Goal: Task Accomplishment & Management: Manage account settings

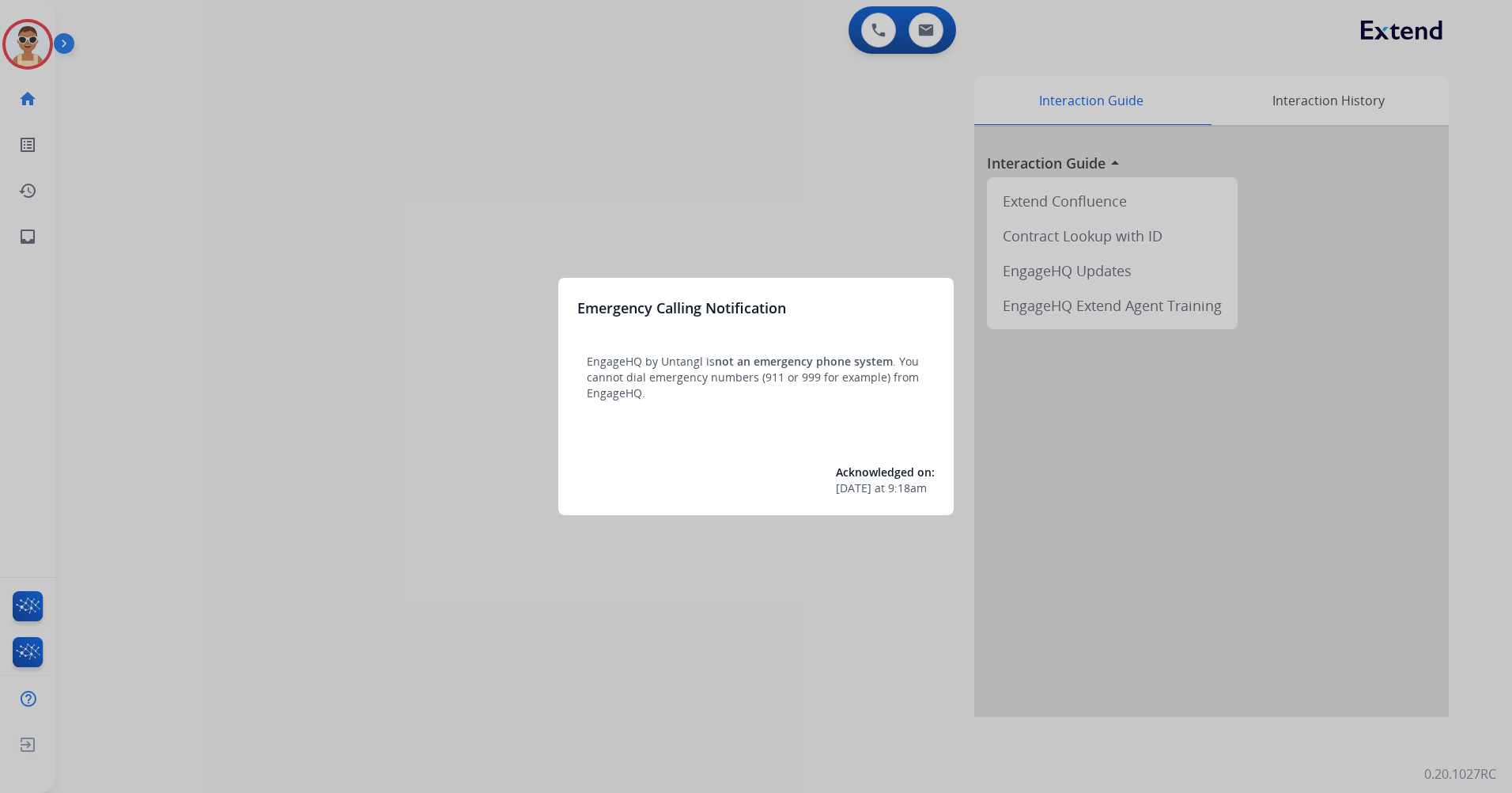
click at [261, 197] on div at bounding box center [756, 396] width 1512 height 793
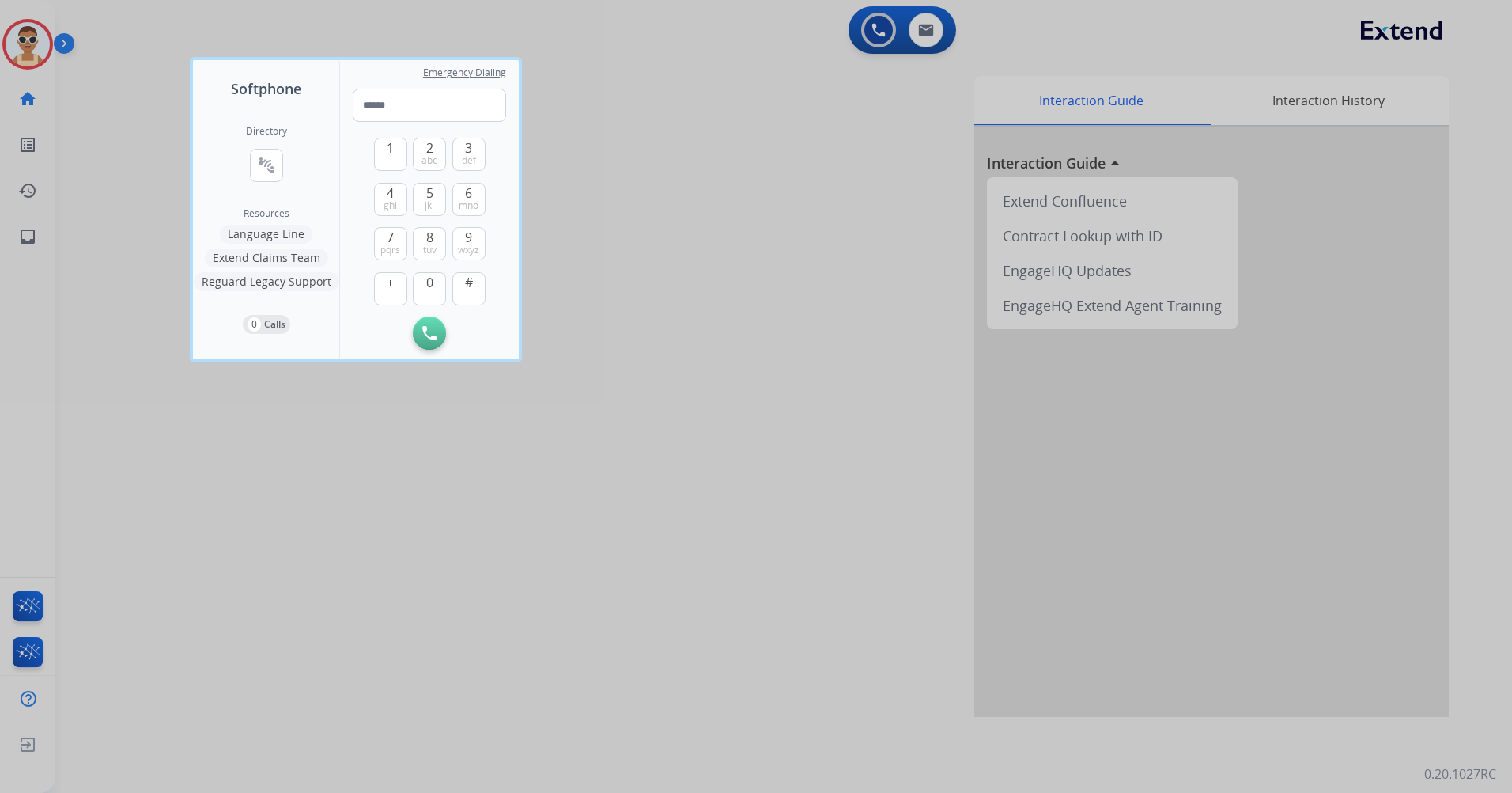
click at [470, 616] on div at bounding box center [756, 396] width 1512 height 793
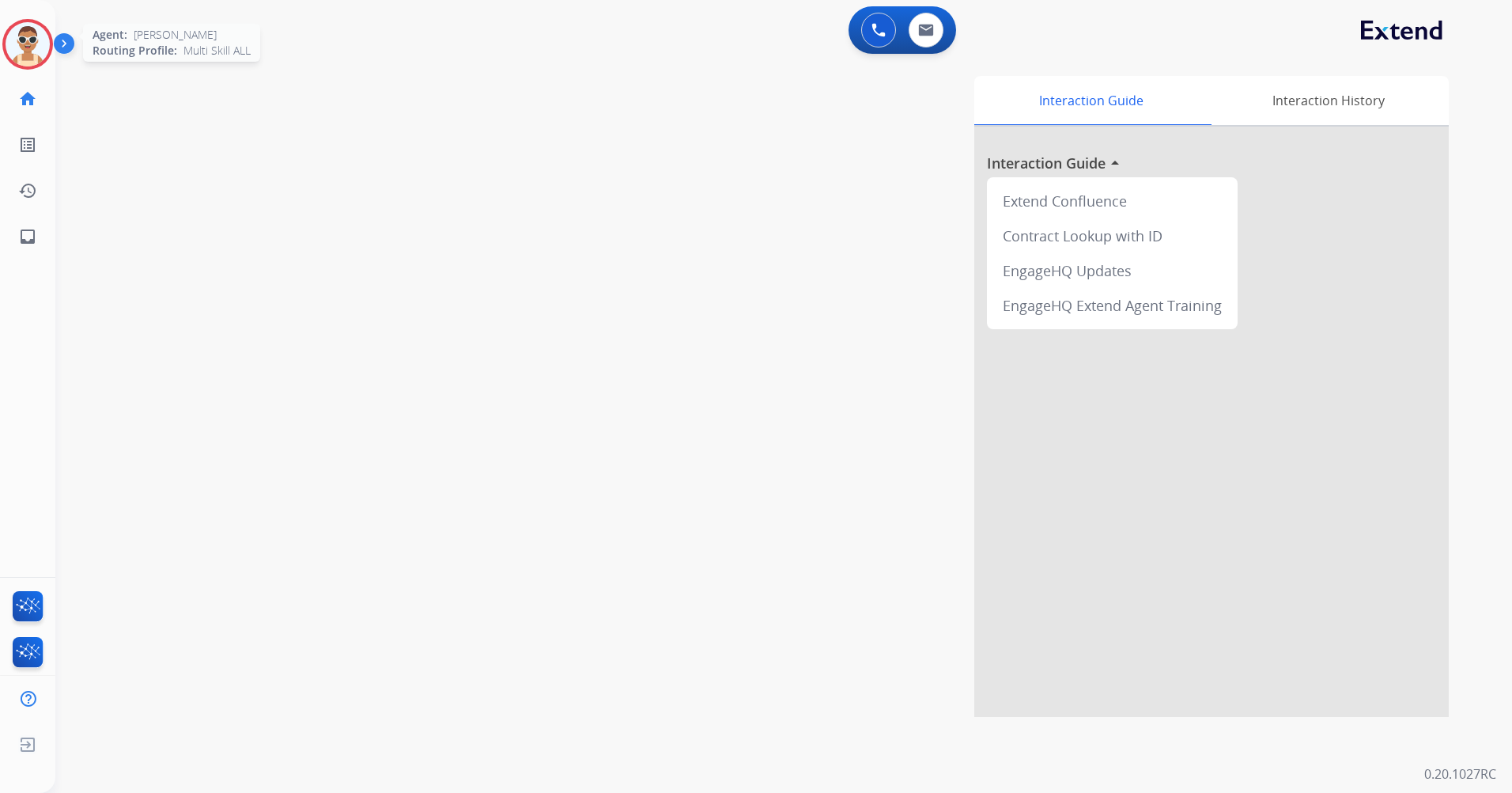
click at [13, 38] on img at bounding box center [28, 44] width 44 height 44
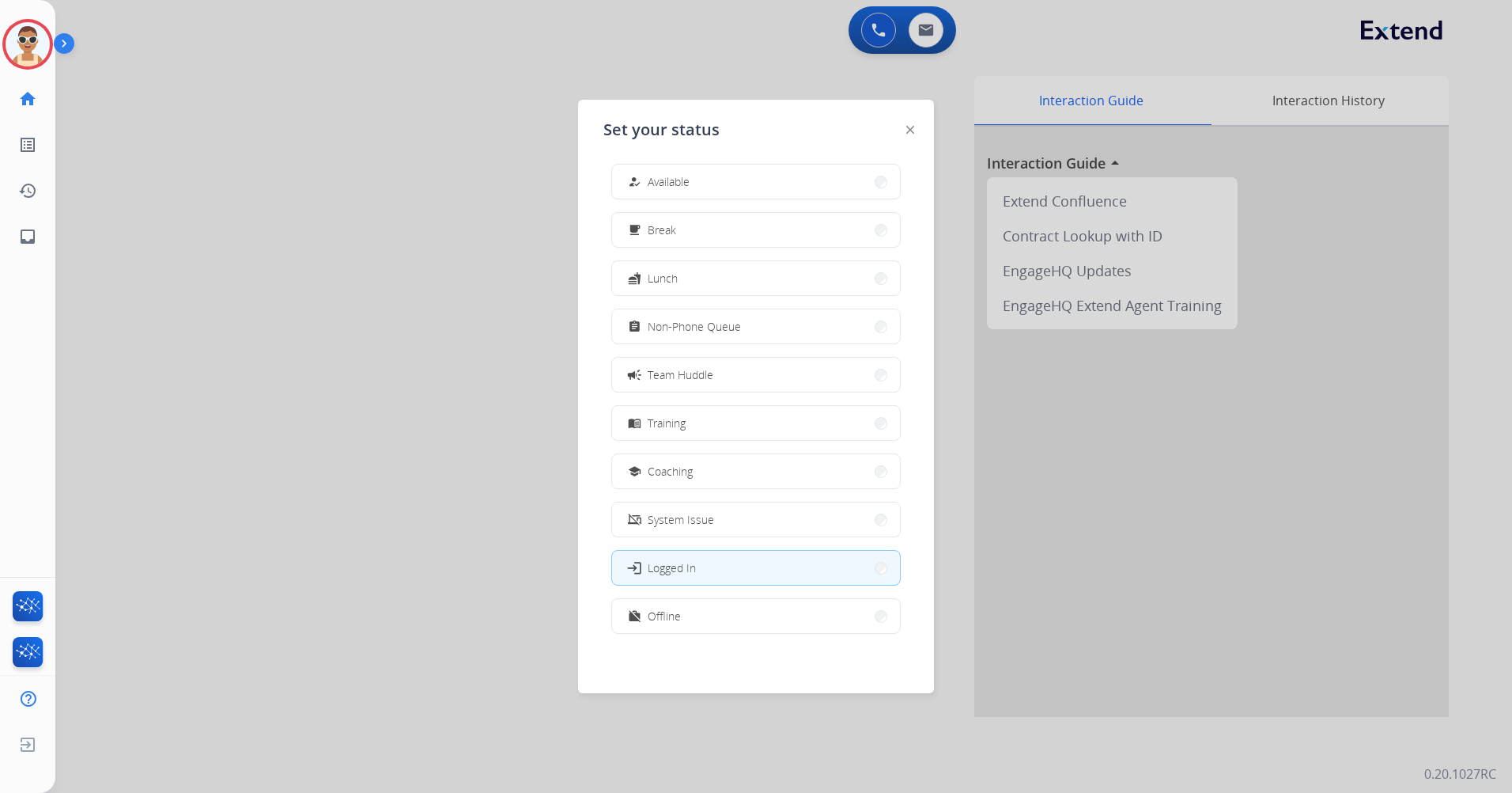
scroll to position [5, 0]
click at [730, 599] on div "work_off Offline" at bounding box center [756, 615] width 290 height 36
click at [736, 612] on button "work_off Offline" at bounding box center [756, 615] width 288 height 34
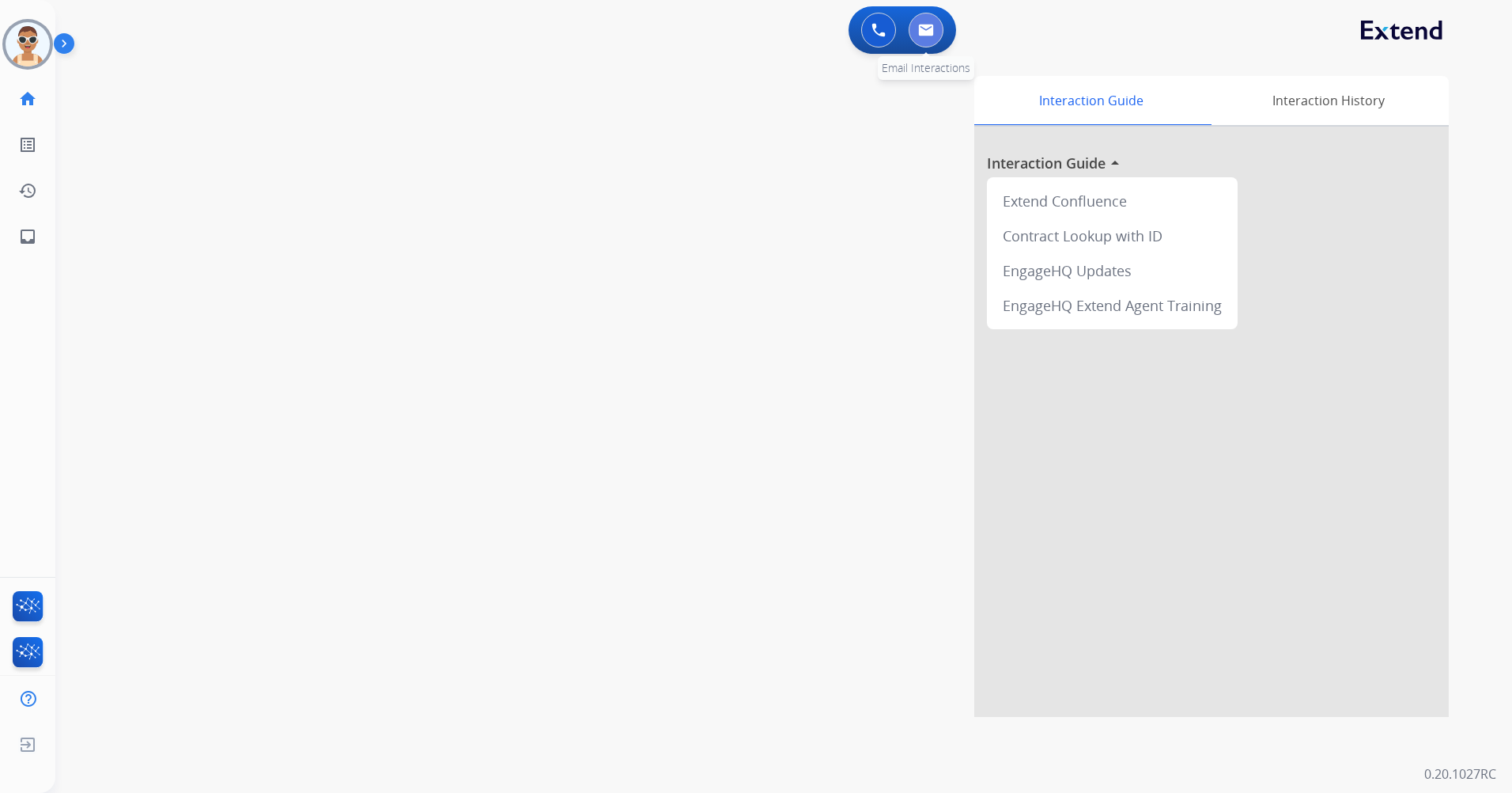
click at [919, 29] on img at bounding box center [926, 30] width 16 height 13
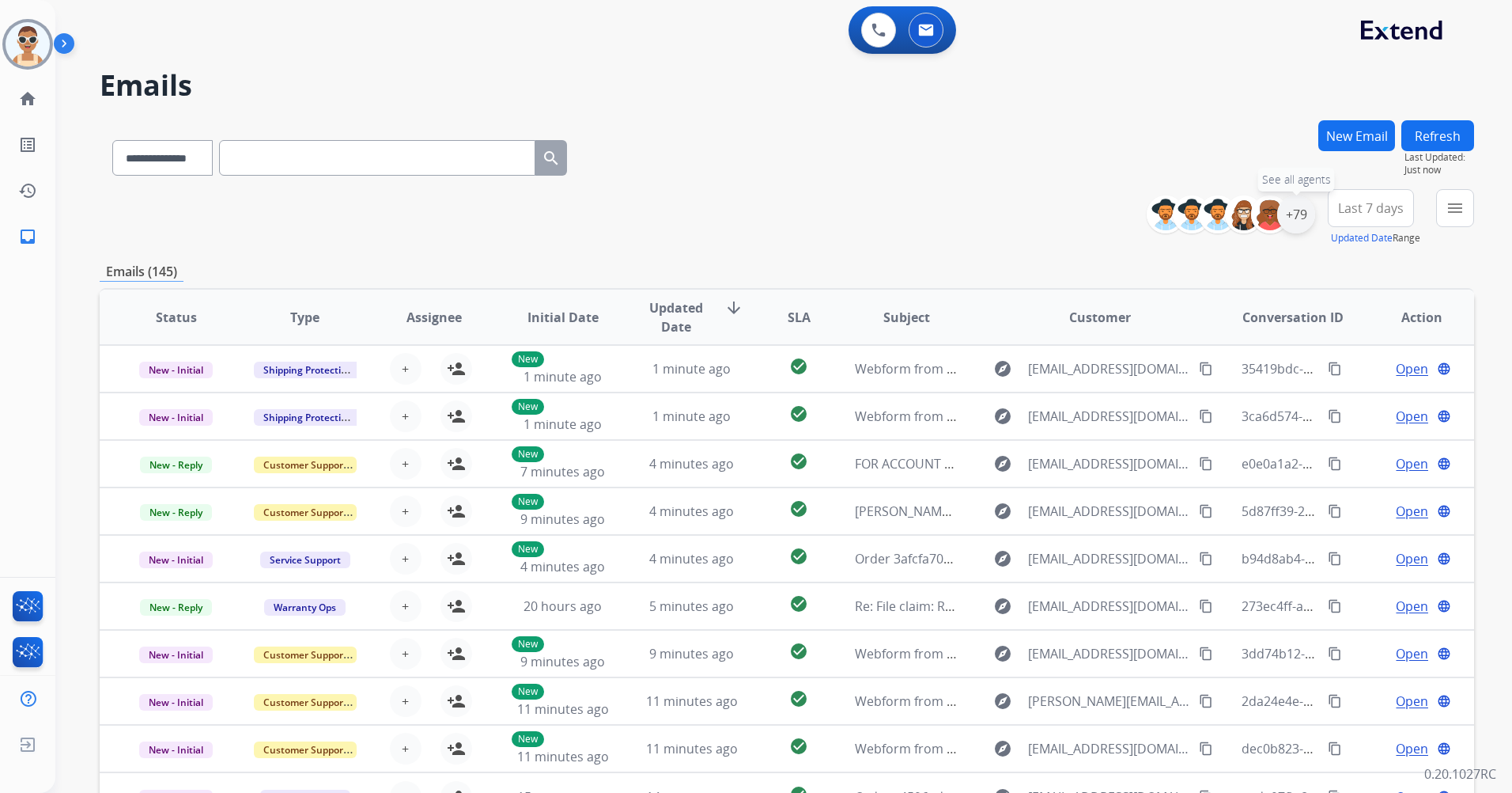
click at [1300, 217] on div "+79" at bounding box center [1296, 214] width 38 height 38
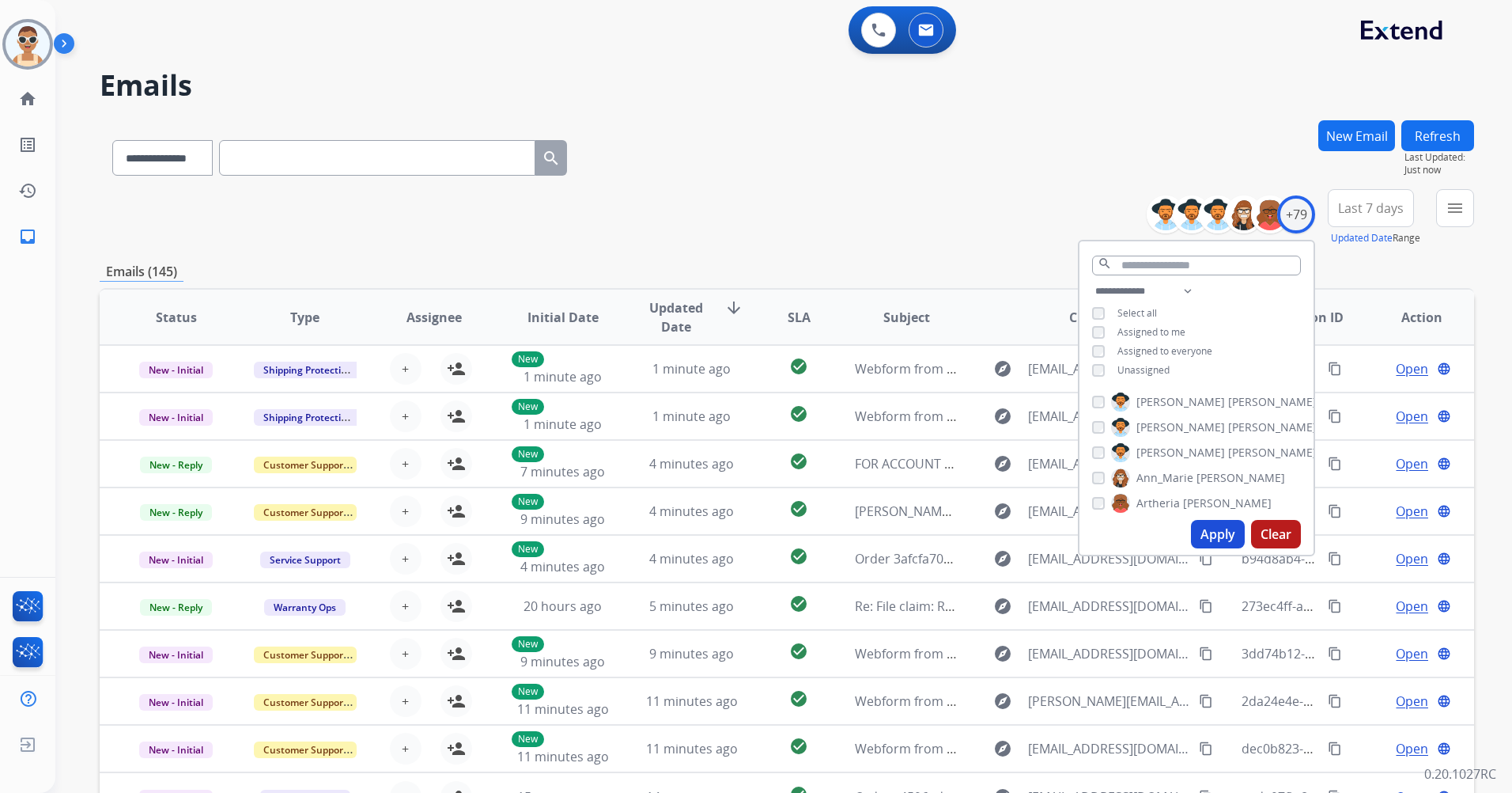
click at [1154, 328] on span "Assigned to me" at bounding box center [1151, 332] width 68 height 13
click at [1207, 538] on button "Apply" at bounding box center [1218, 534] width 54 height 29
click at [1370, 208] on span "Last 7 days" at bounding box center [1371, 208] width 65 height 7
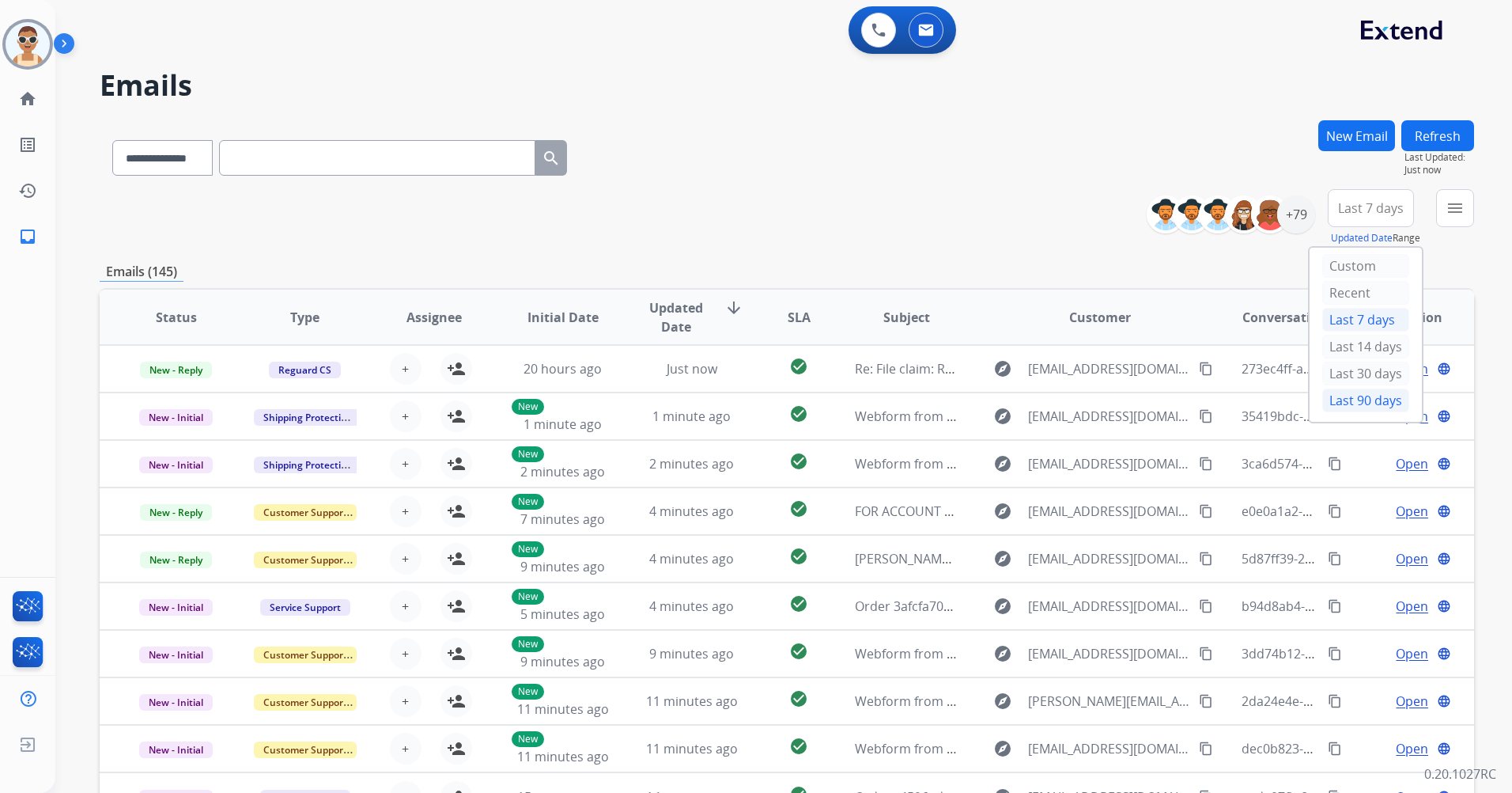
click at [1381, 405] on div "Last 90 days" at bounding box center [1366, 400] width 87 height 24
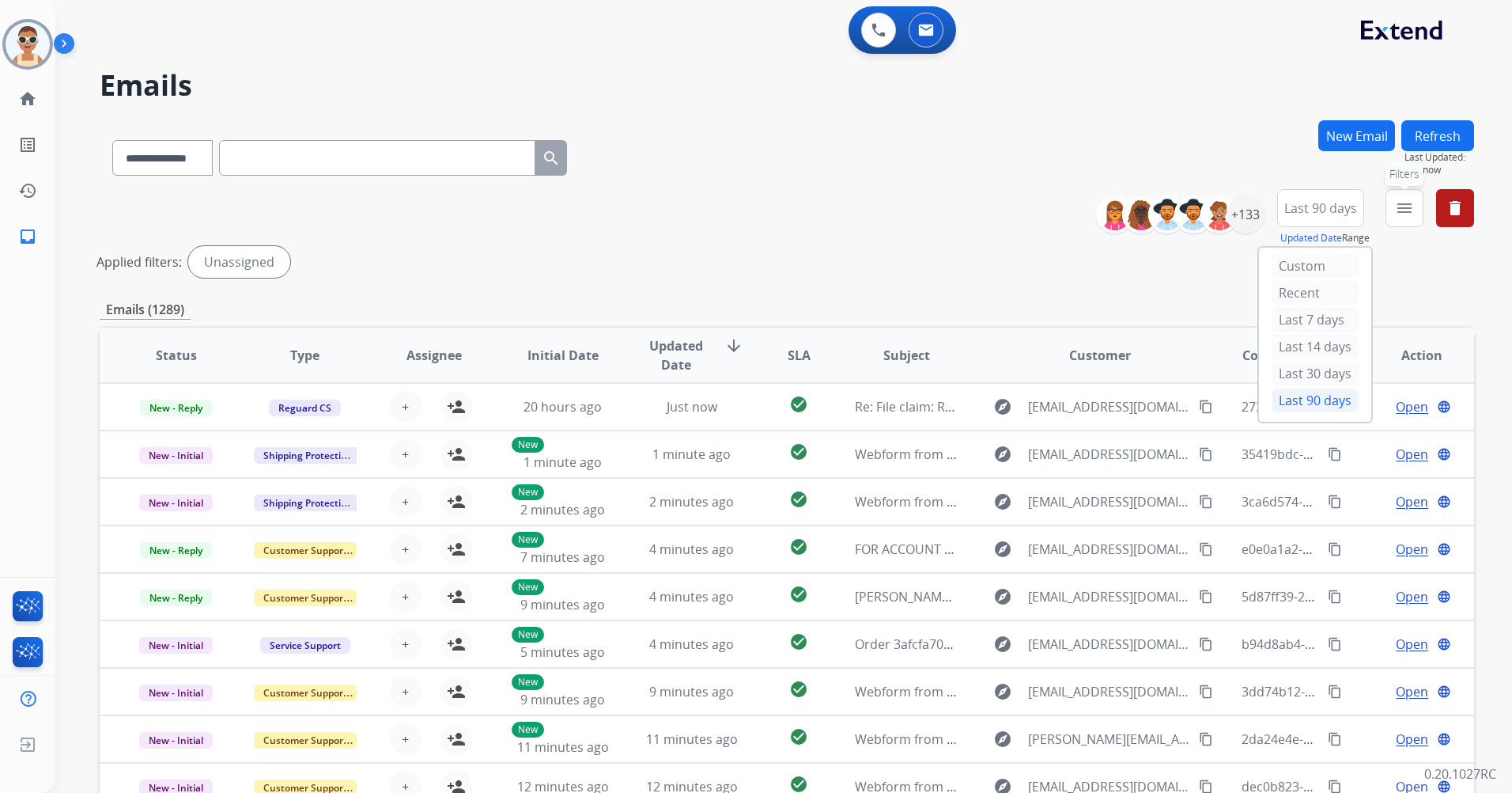
click at [1408, 215] on mat-icon "menu" at bounding box center [1404, 207] width 19 height 19
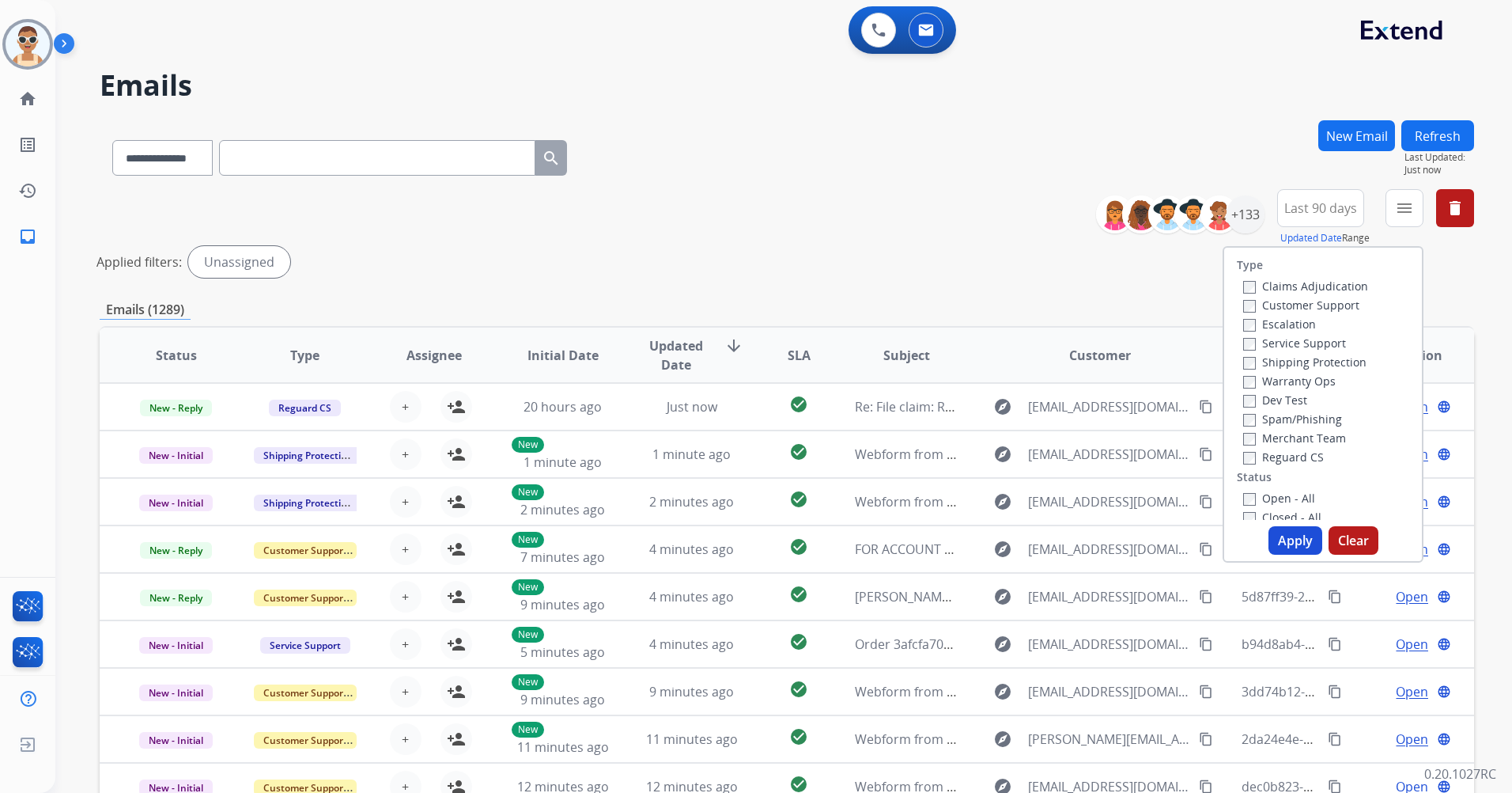
click at [1333, 309] on label "Customer Support" at bounding box center [1301, 305] width 116 height 15
click at [1320, 368] on label "Shipping Protection" at bounding box center [1305, 362] width 123 height 15
click at [1298, 463] on label "Reguard CS" at bounding box center [1283, 457] width 81 height 15
click at [1277, 505] on label "Open - All" at bounding box center [1279, 498] width 72 height 15
click at [1282, 537] on button "Apply" at bounding box center [1296, 540] width 54 height 29
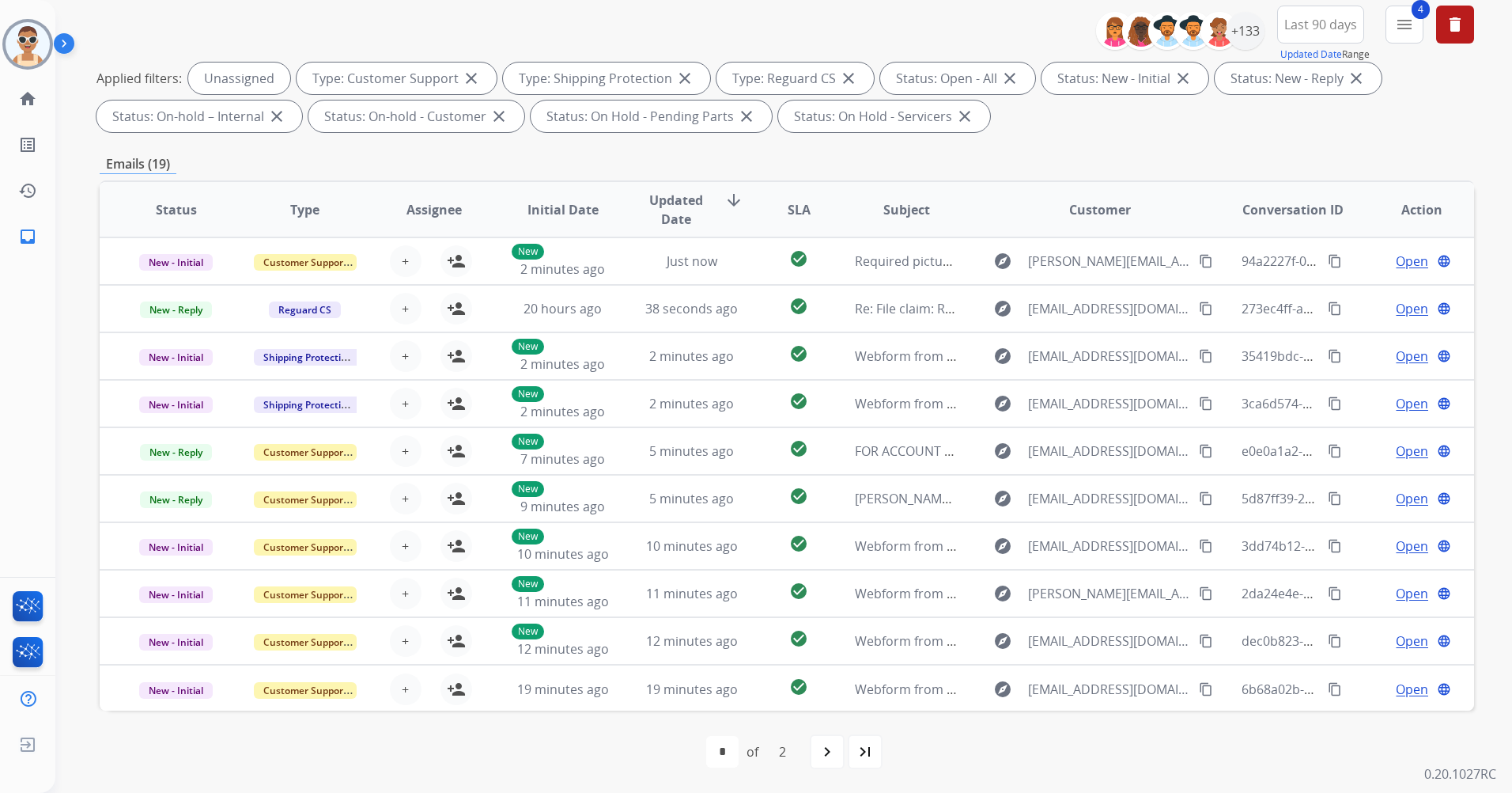
scroll to position [2, 0]
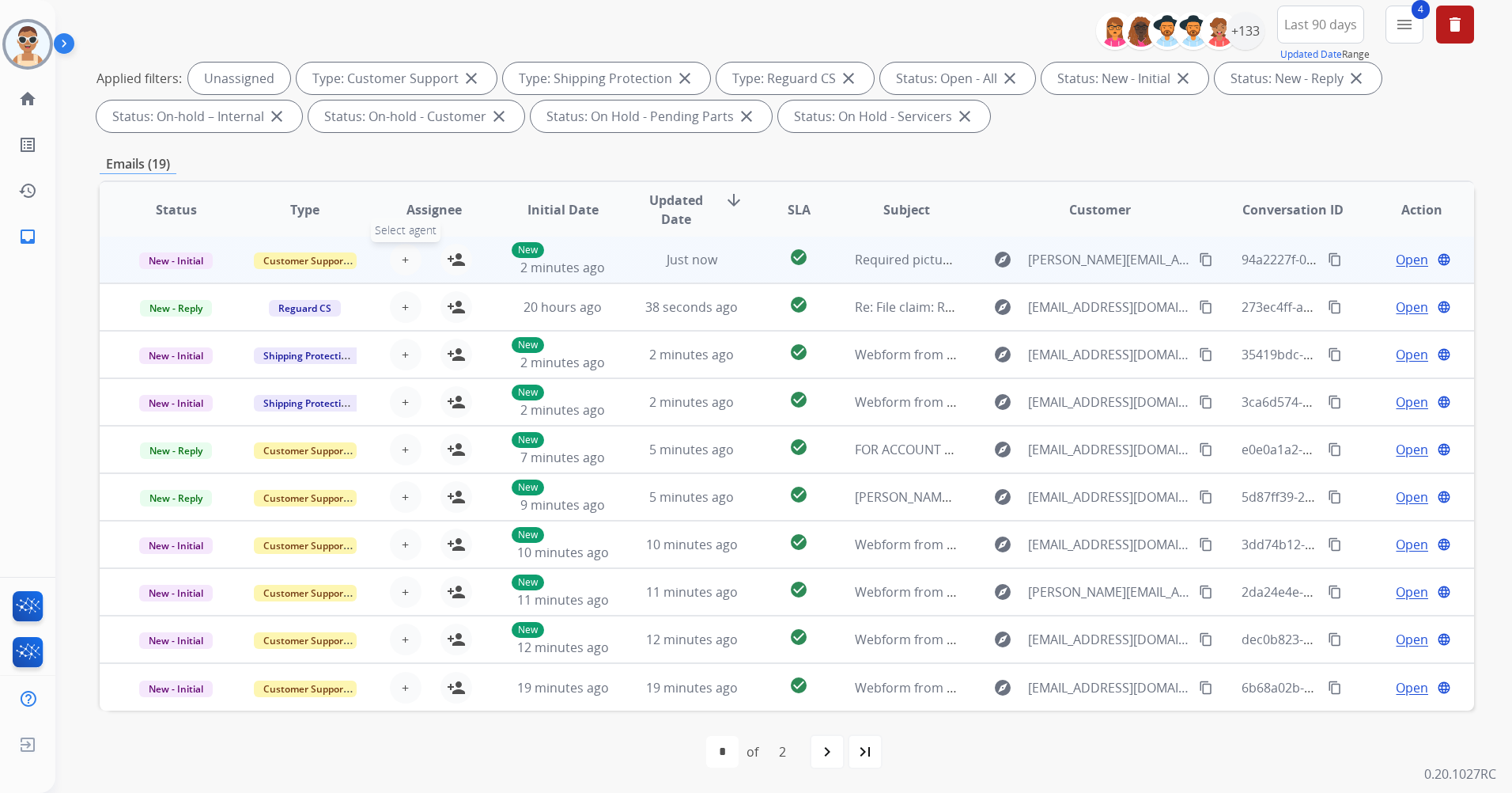
click at [404, 255] on span "+" at bounding box center [405, 259] width 7 height 19
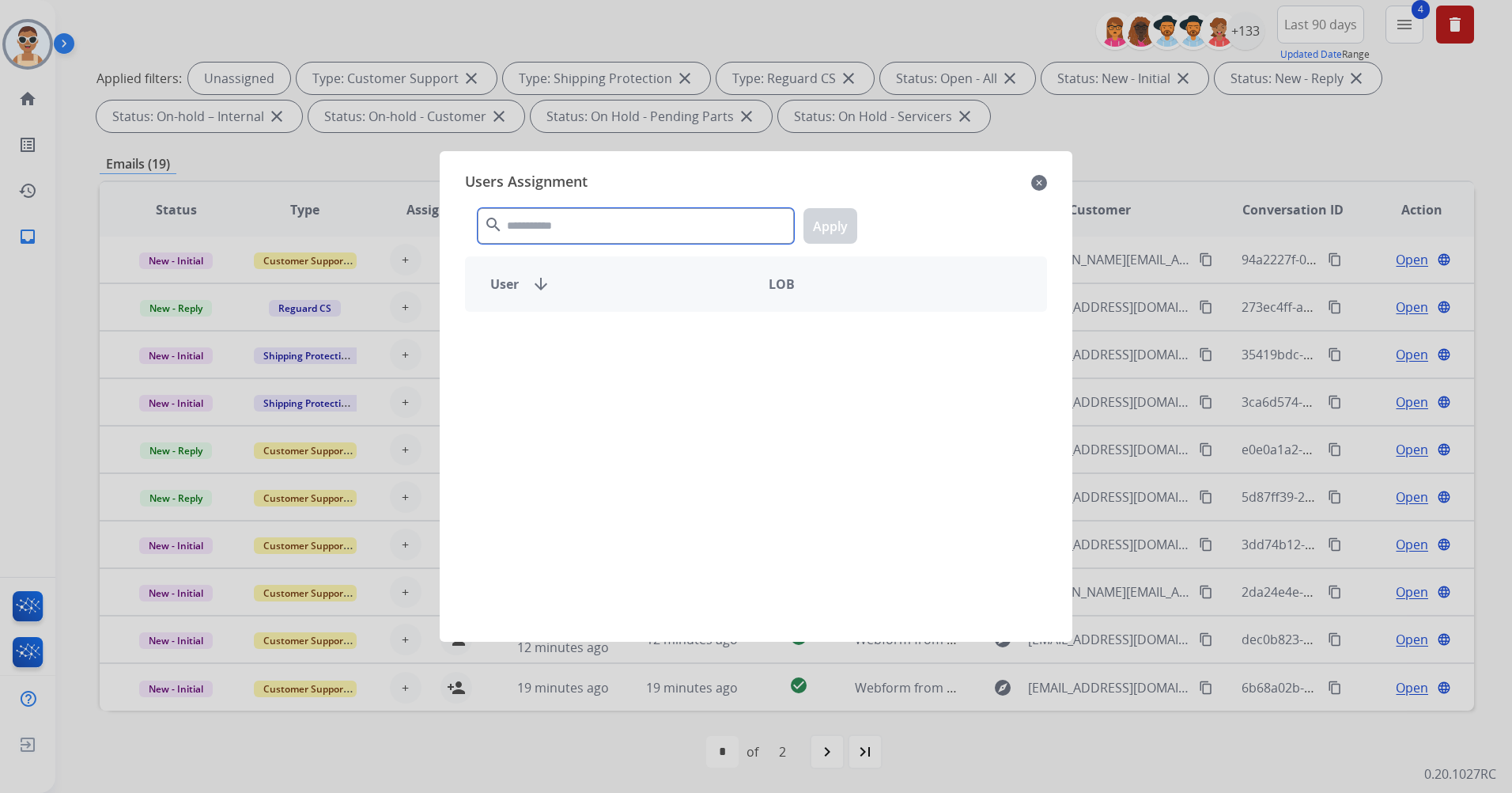
click at [617, 235] on input "text" at bounding box center [636, 226] width 317 height 36
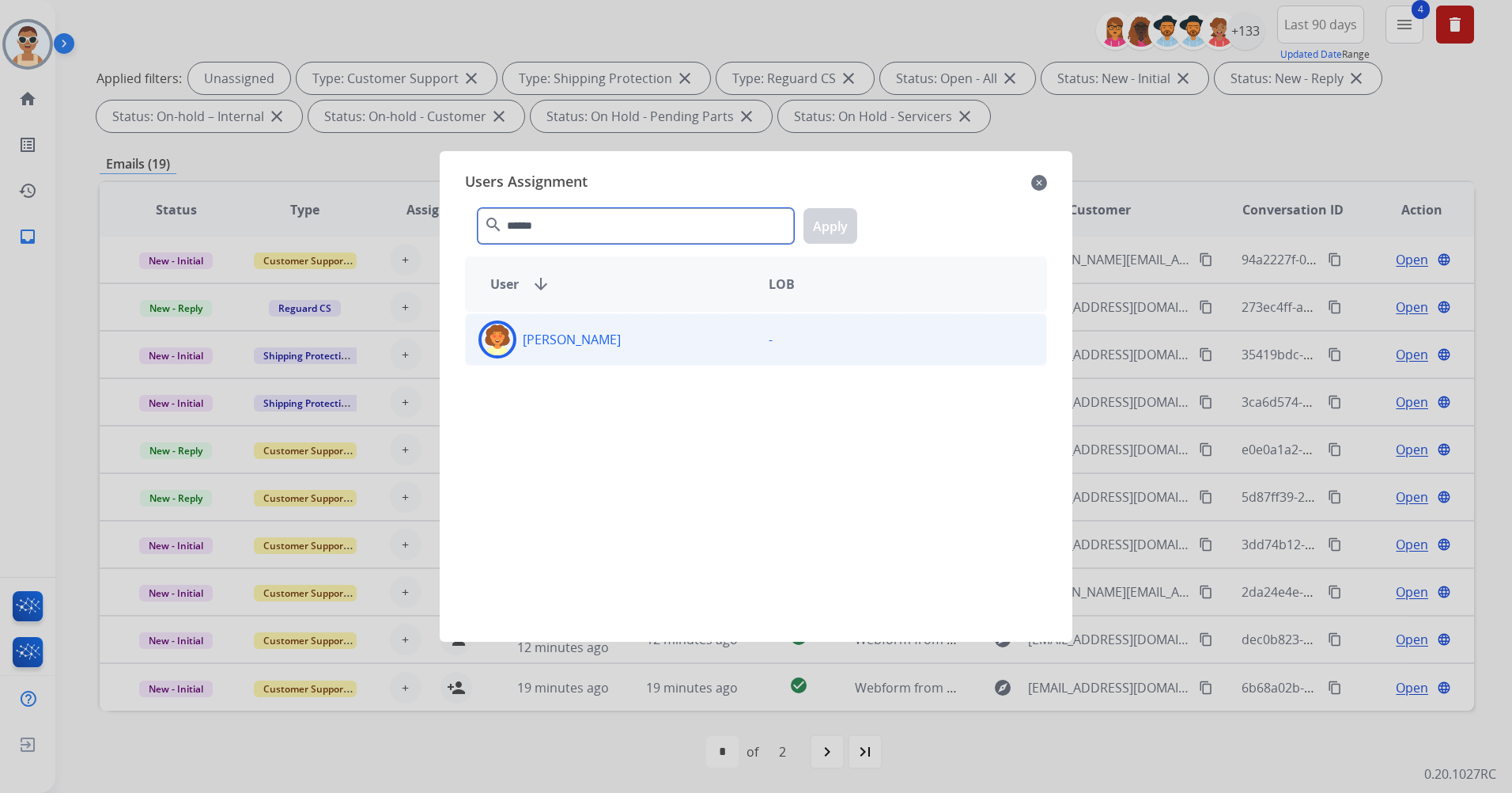
type input "******"
click at [640, 333] on div "[PERSON_NAME]" at bounding box center [611, 339] width 291 height 38
click at [843, 224] on button "Apply" at bounding box center [830, 226] width 54 height 36
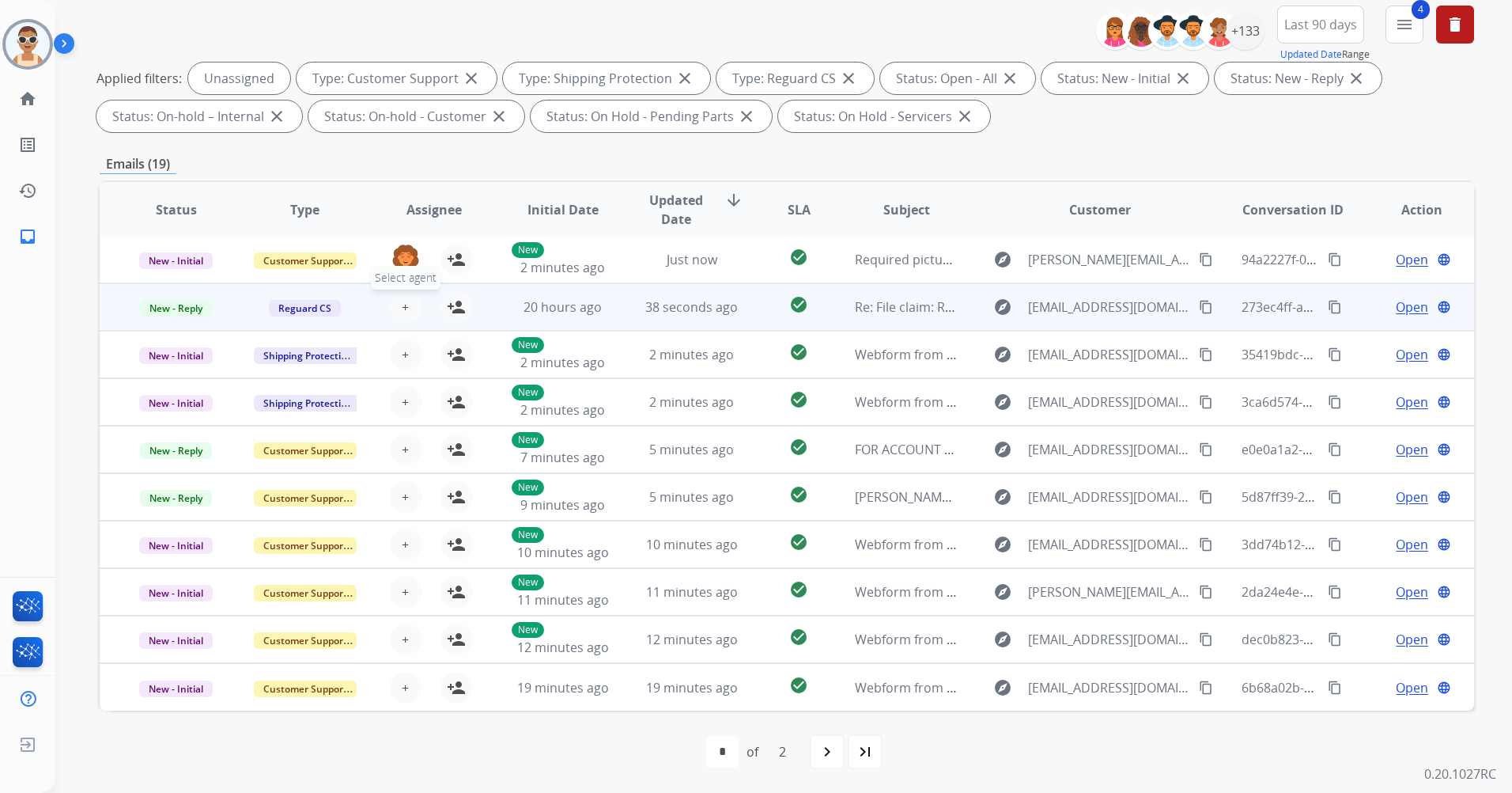
click at [407, 305] on button "+ Select agent" at bounding box center [406, 307] width 32 height 32
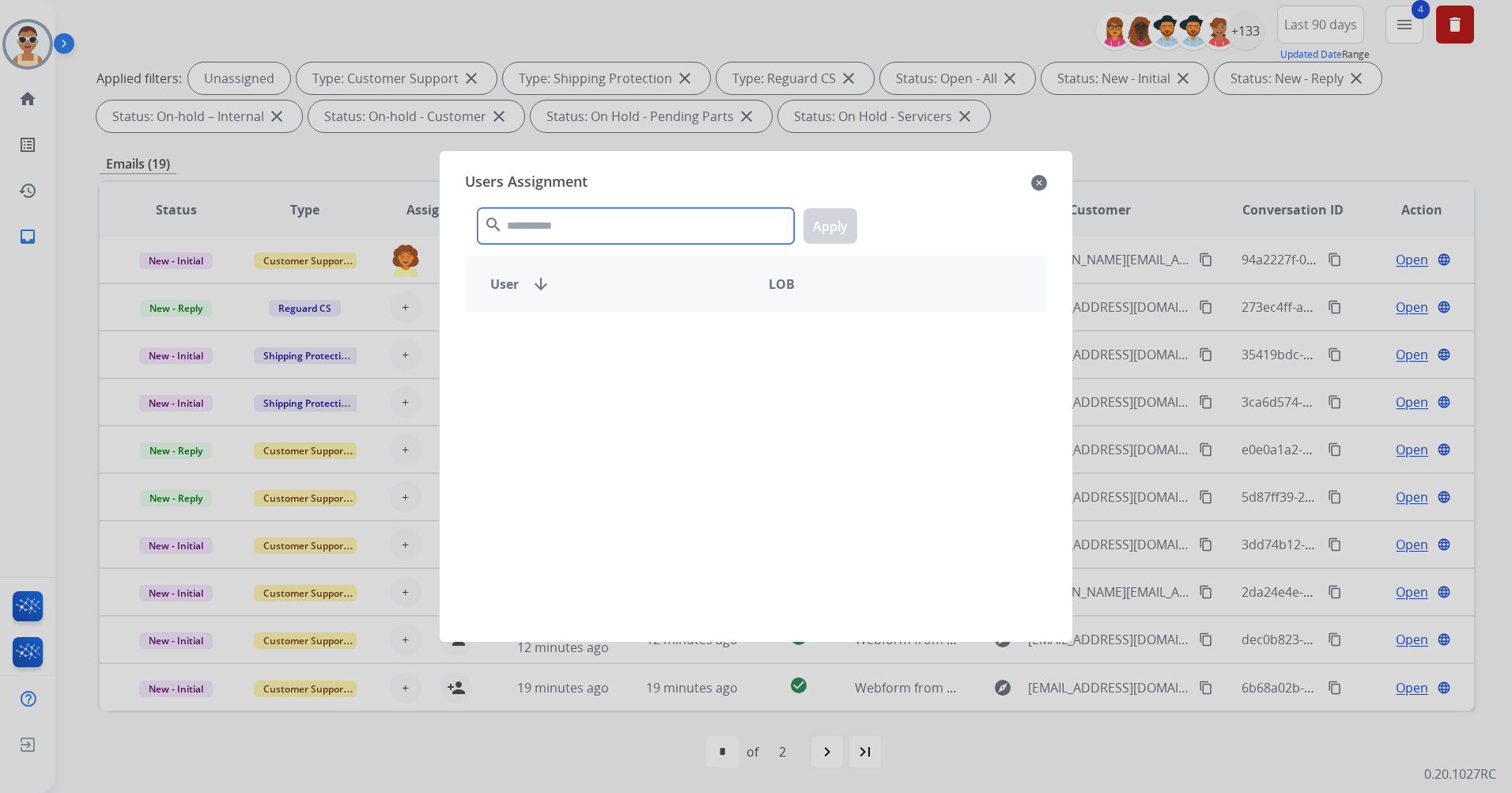
click at [616, 221] on input "text" at bounding box center [636, 226] width 317 height 36
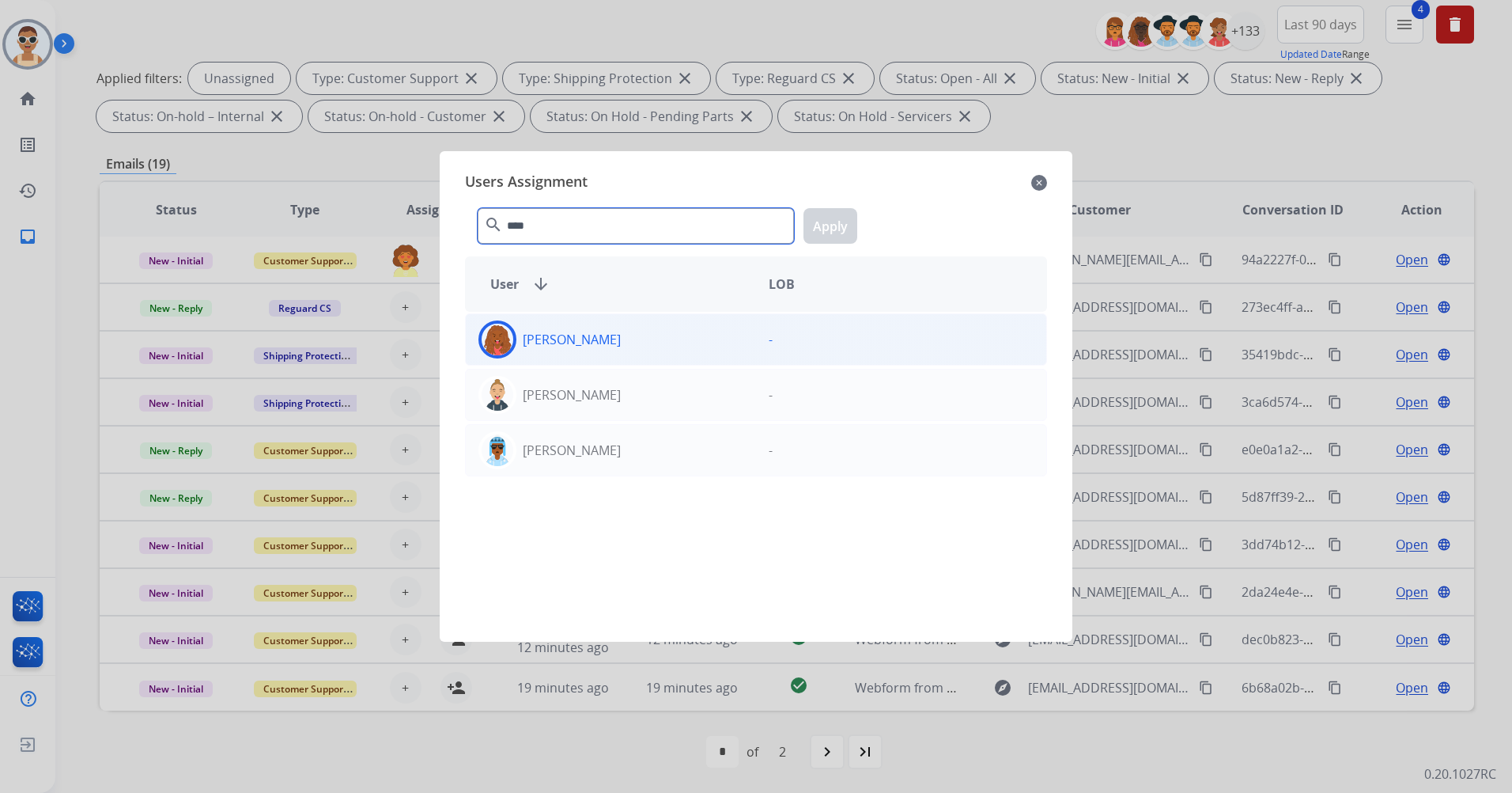
type input "****"
click at [646, 328] on div "[PERSON_NAME]" at bounding box center [611, 339] width 291 height 38
click at [817, 221] on button "Apply" at bounding box center [830, 226] width 54 height 36
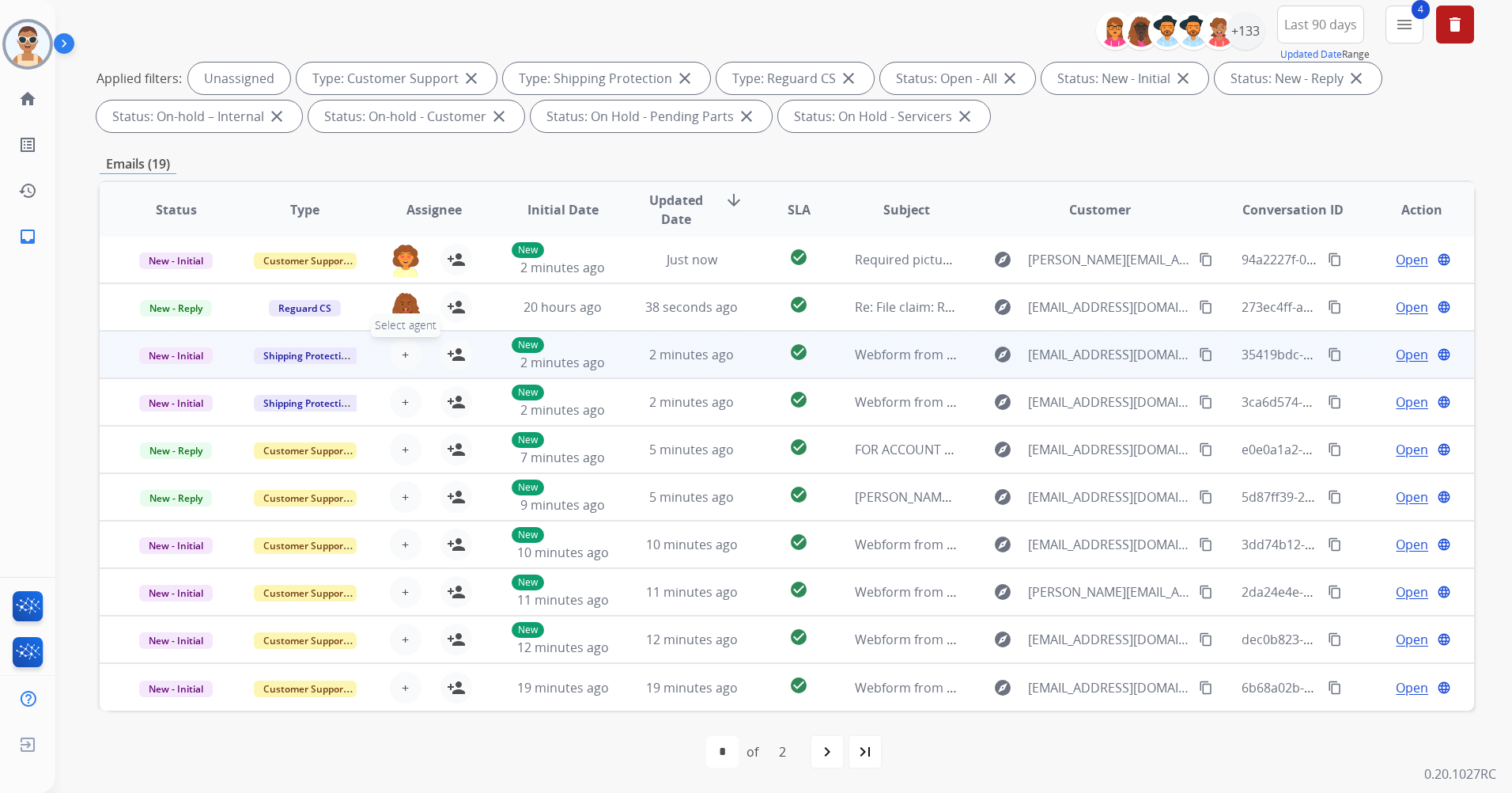
click at [402, 352] on span "+" at bounding box center [405, 354] width 7 height 19
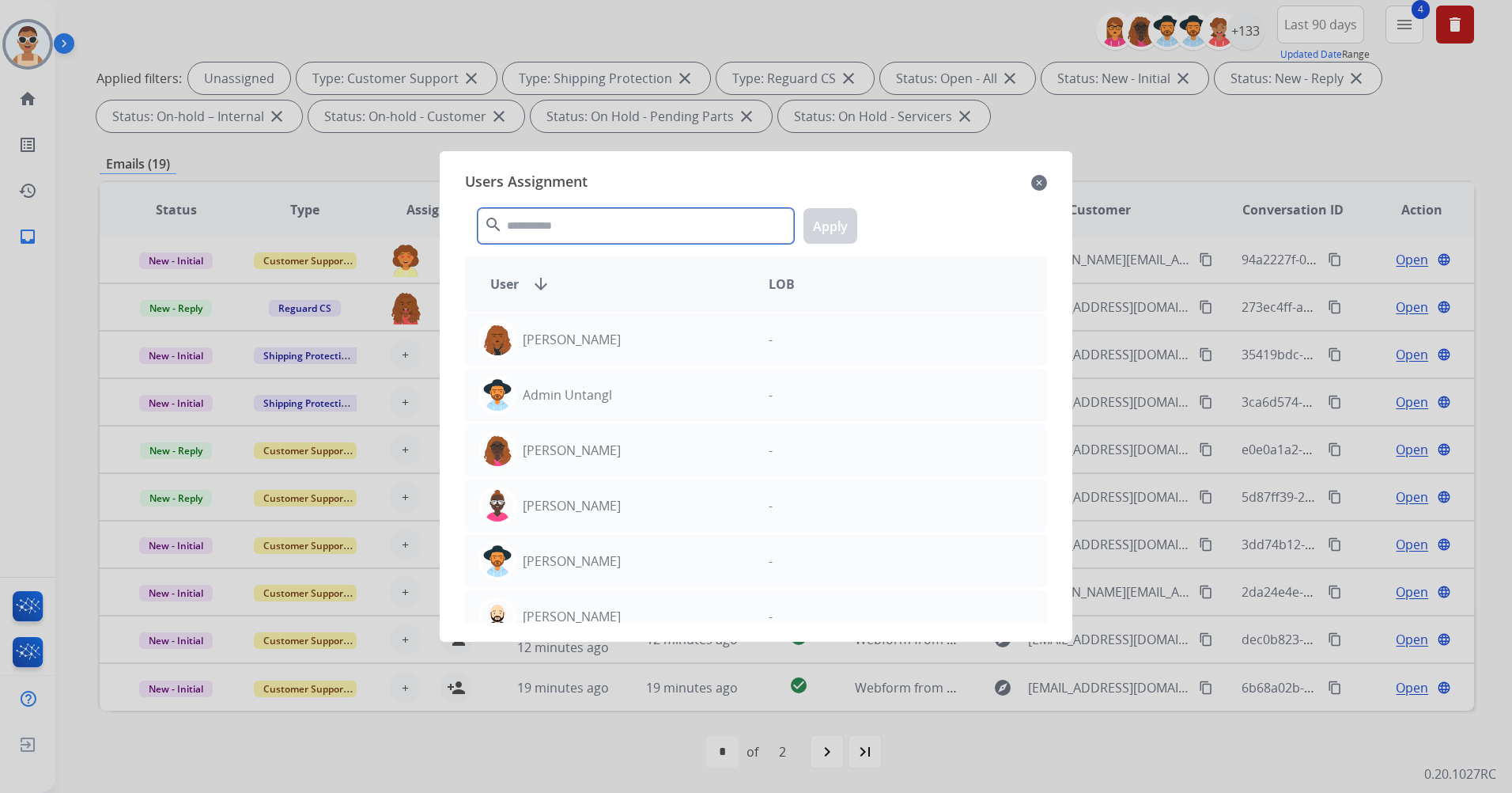
click at [576, 233] on input "text" at bounding box center [636, 226] width 317 height 36
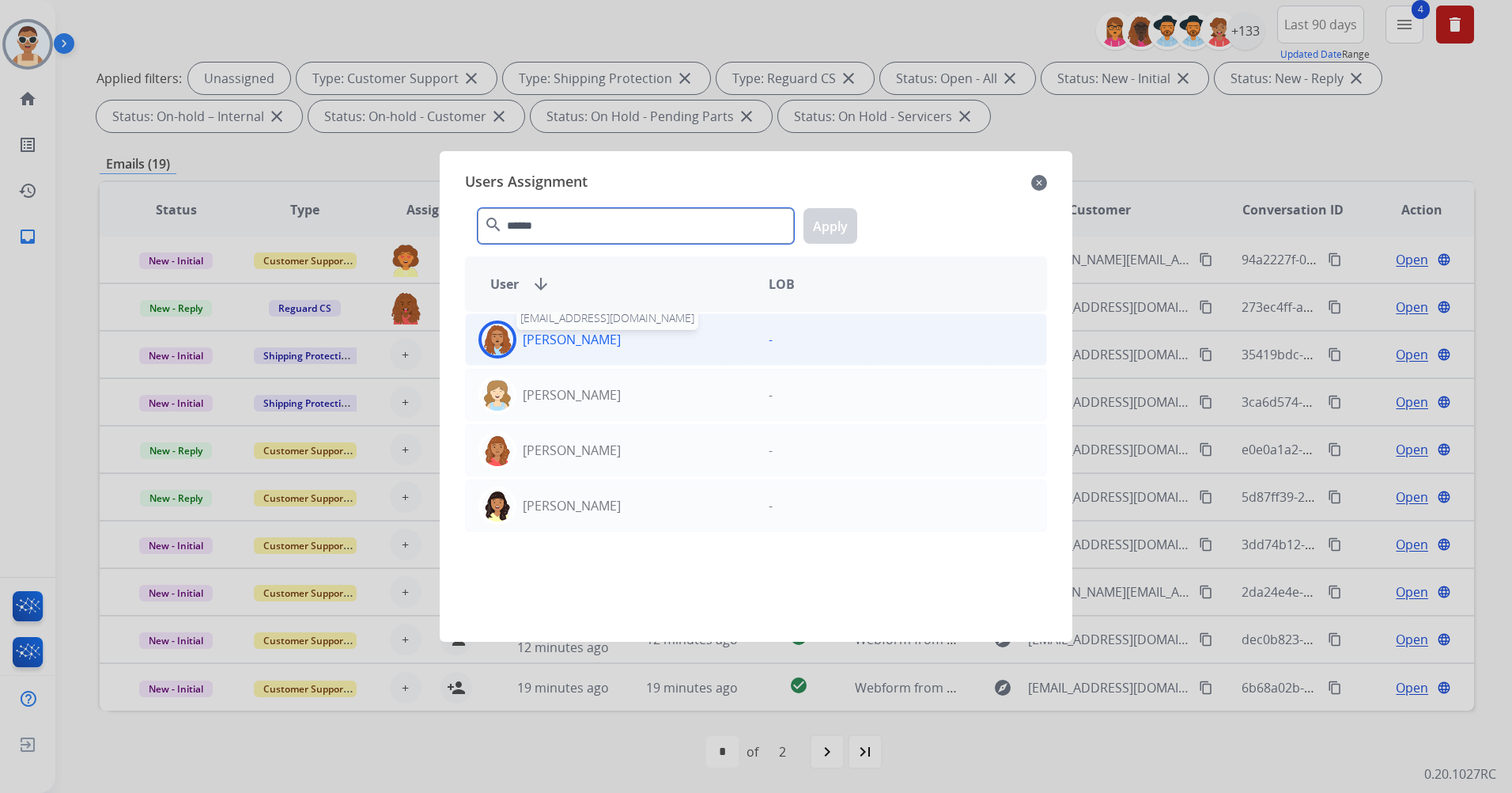
type input "******"
click at [602, 340] on p "[PERSON_NAME]" at bounding box center [571, 339] width 98 height 19
click at [810, 231] on button "Apply" at bounding box center [830, 226] width 54 height 36
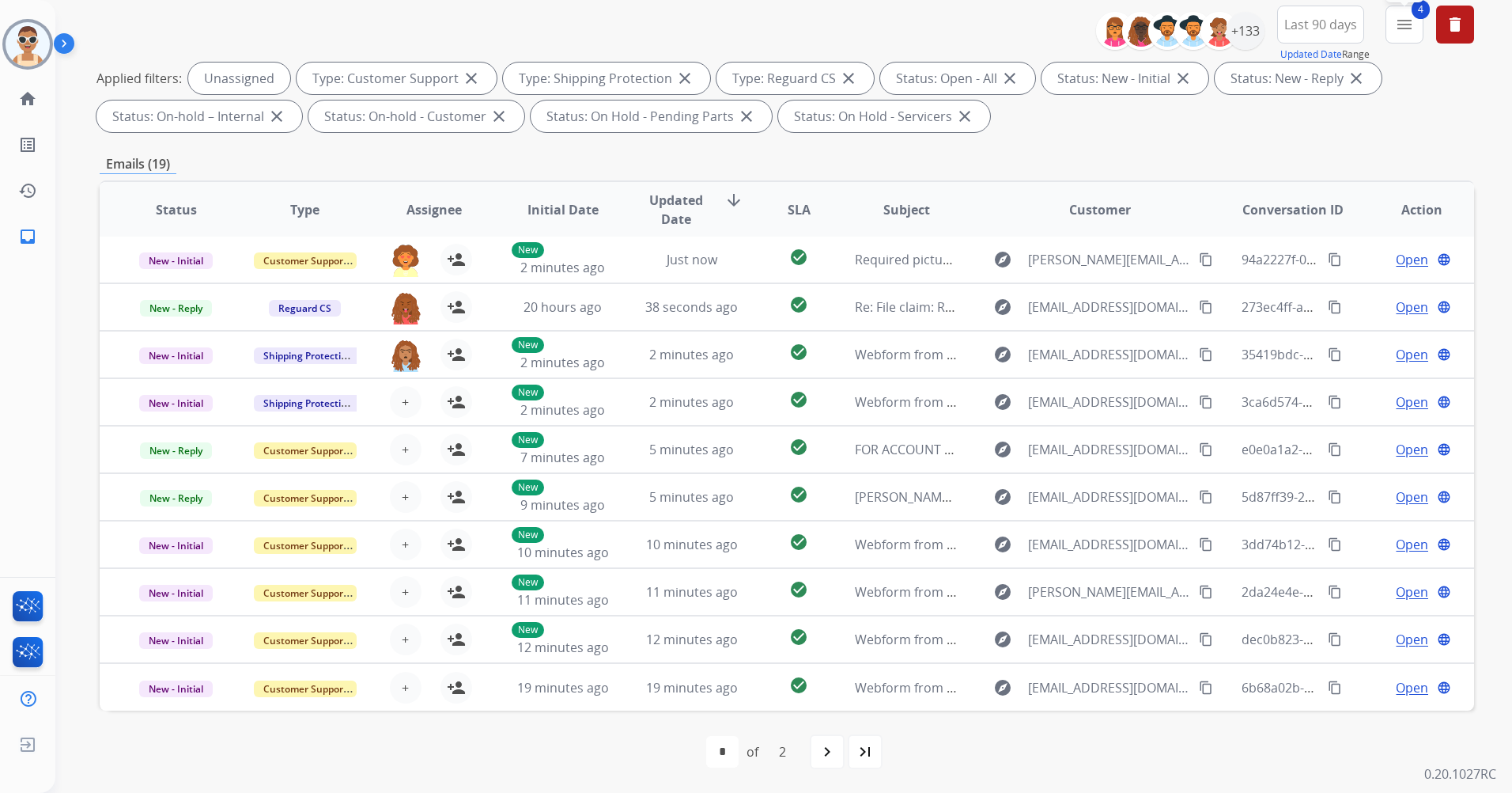
click at [1404, 27] on mat-icon "menu" at bounding box center [1404, 24] width 19 height 19
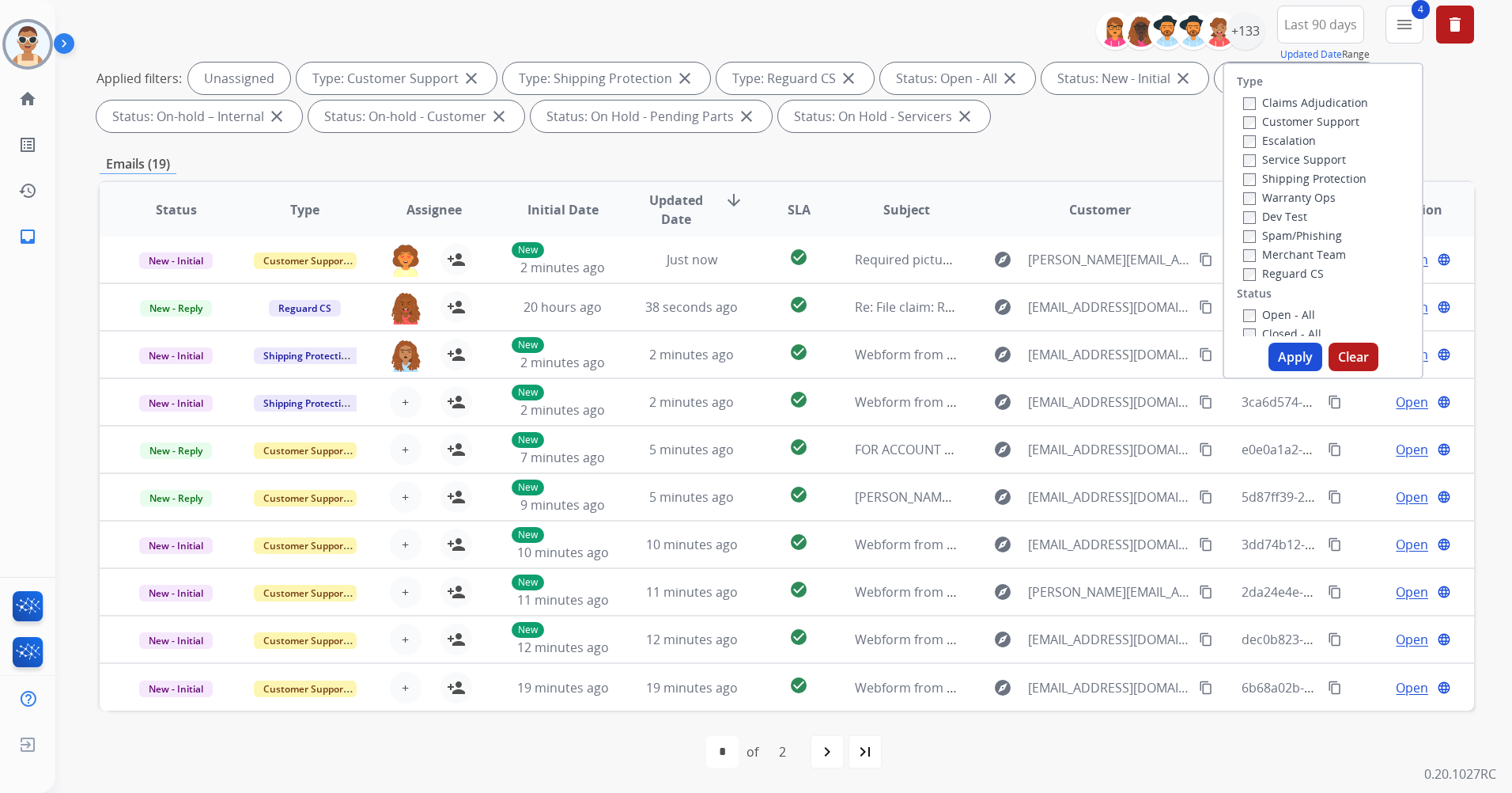
click at [1437, 128] on div "Applied filters: Unassigned Type: Customer Support close Type: Shipping Protect…" at bounding box center [784, 97] width 1375 height 69
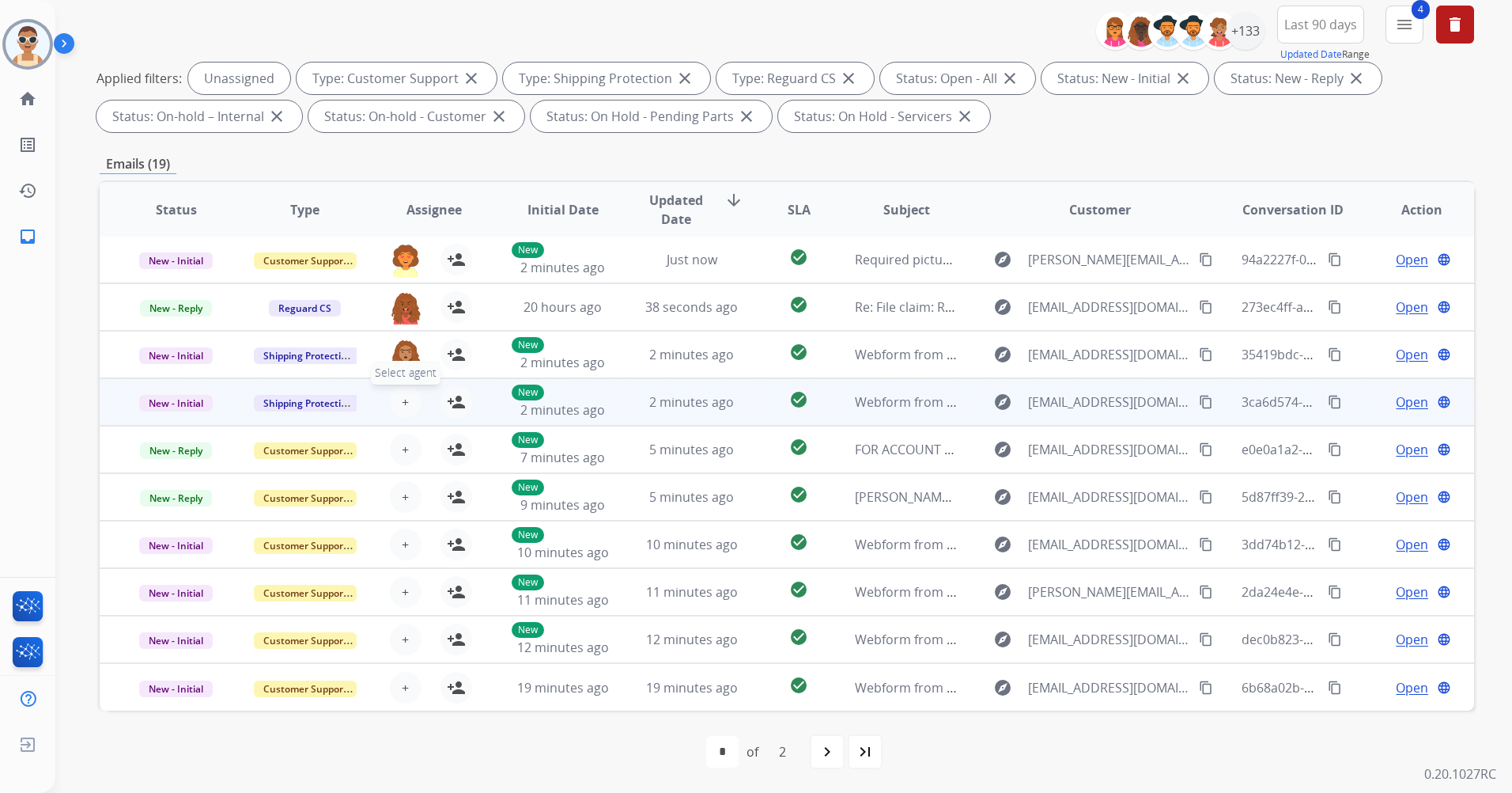
click at [394, 399] on button "+ Select agent" at bounding box center [406, 402] width 32 height 32
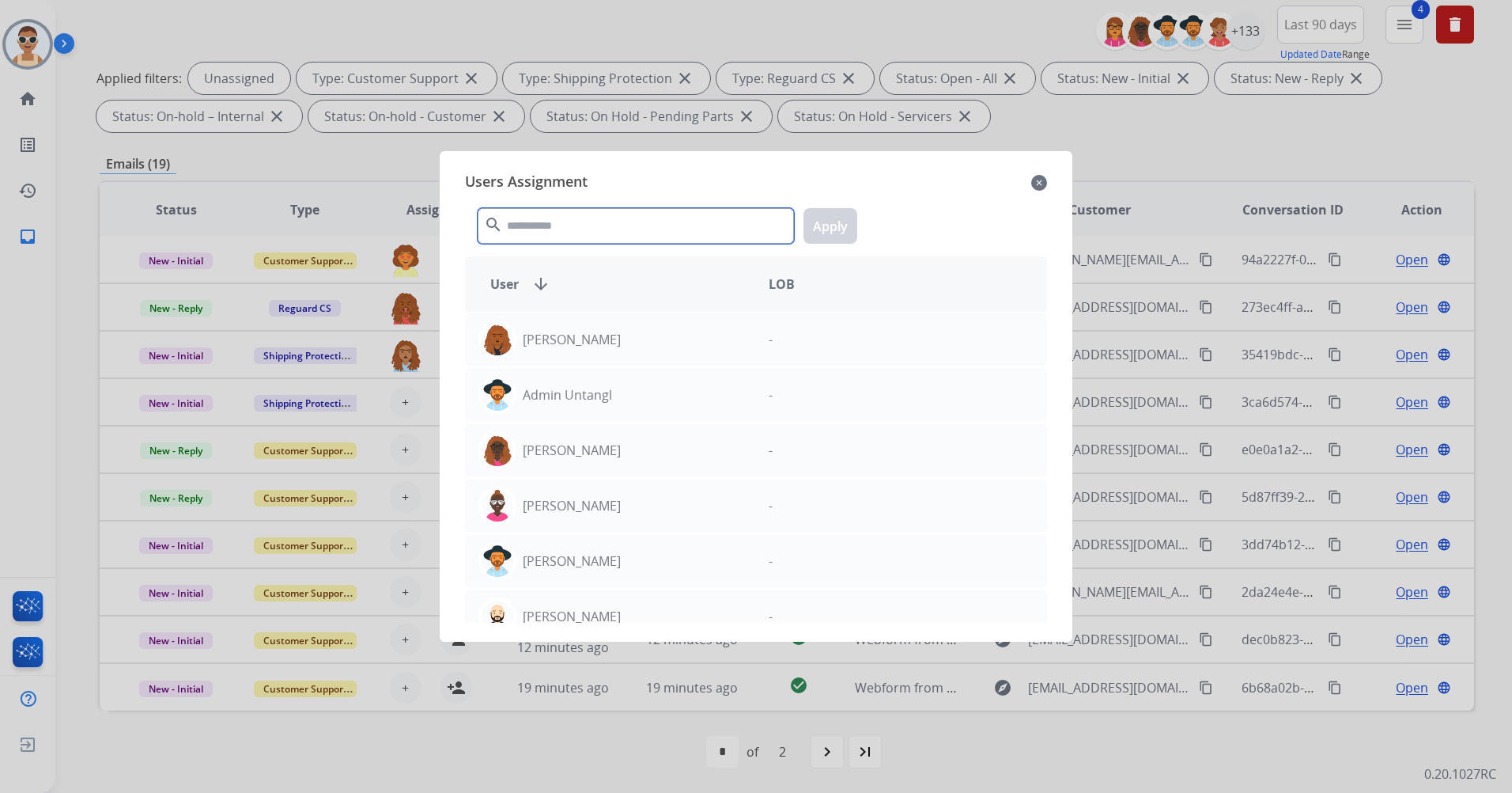
click at [550, 225] on input "text" at bounding box center [636, 226] width 317 height 36
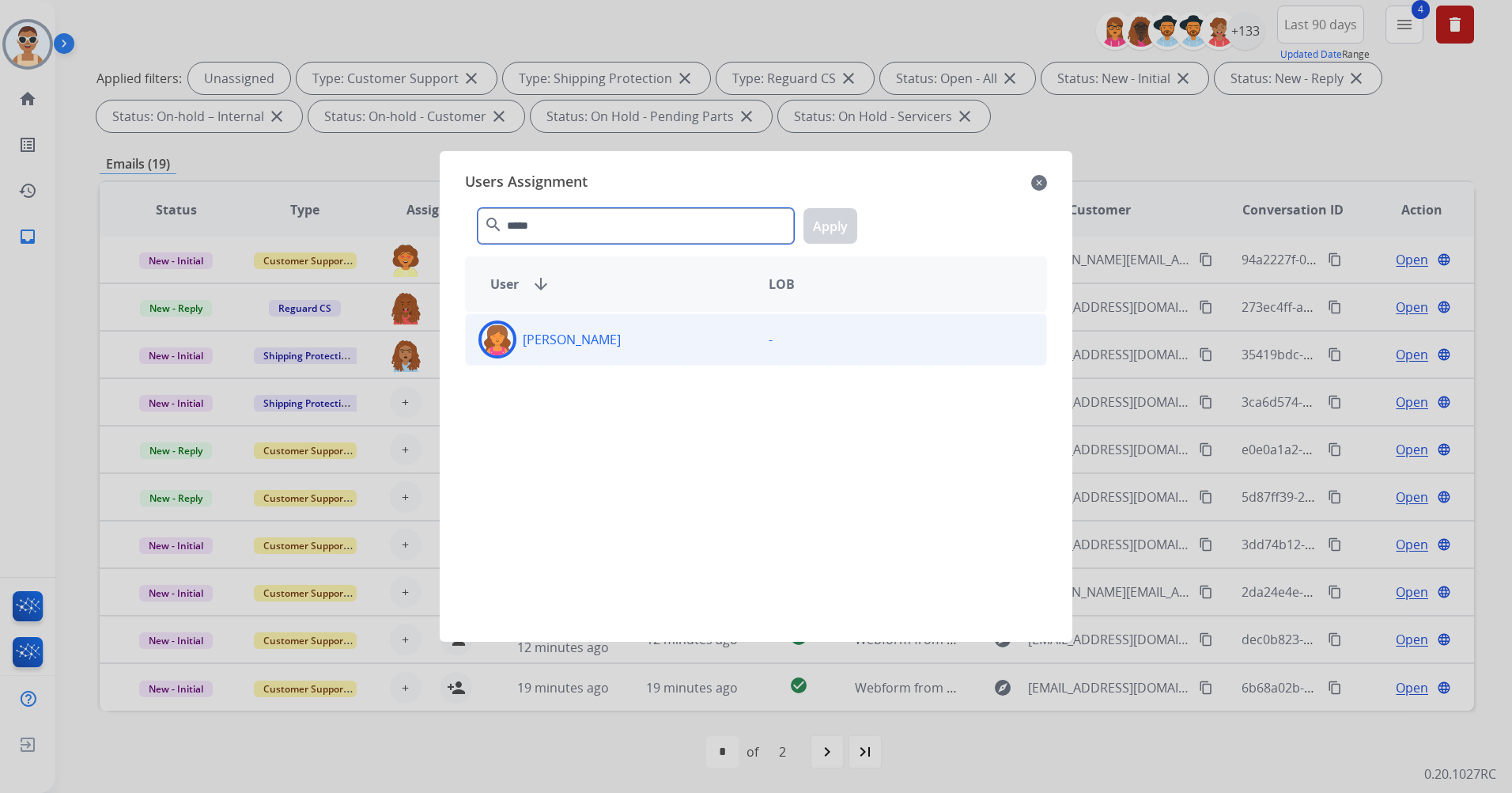
type input "*****"
click at [618, 332] on p "[PERSON_NAME]" at bounding box center [571, 339] width 98 height 19
click at [813, 216] on button "Apply" at bounding box center [830, 226] width 54 height 36
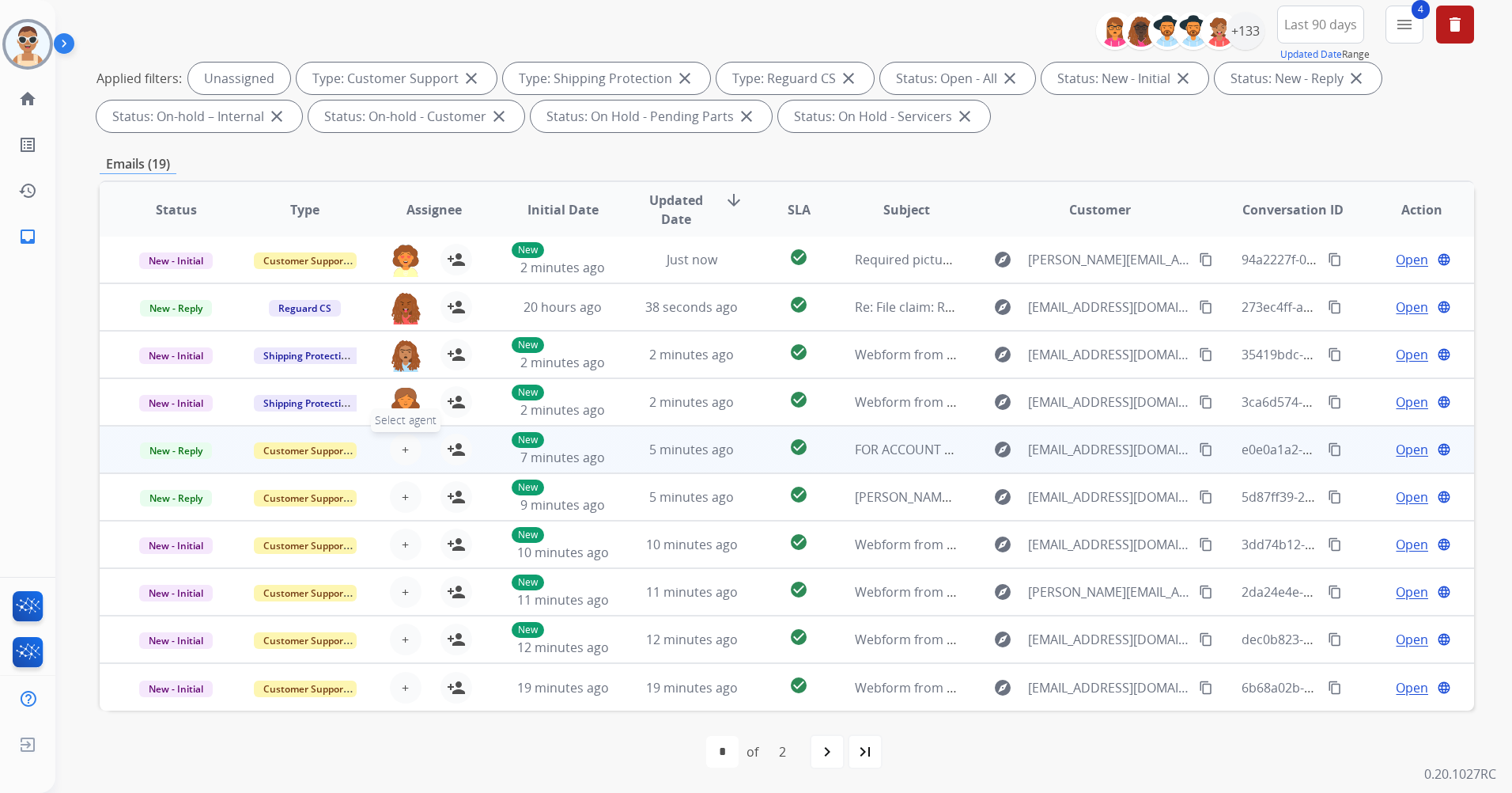
click at [393, 452] on button "+ Select agent" at bounding box center [406, 449] width 32 height 32
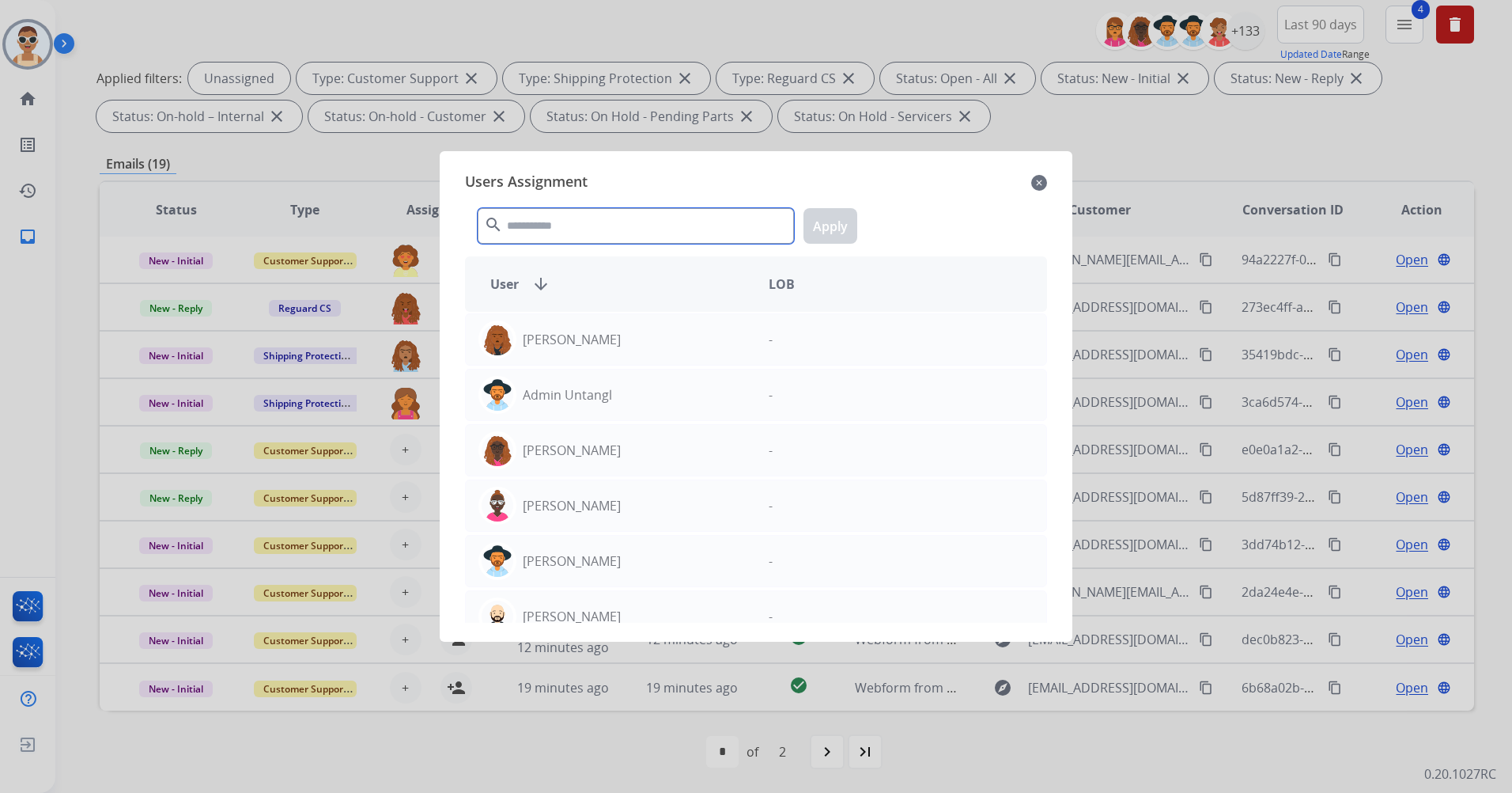
click at [571, 222] on input "text" at bounding box center [636, 226] width 317 height 36
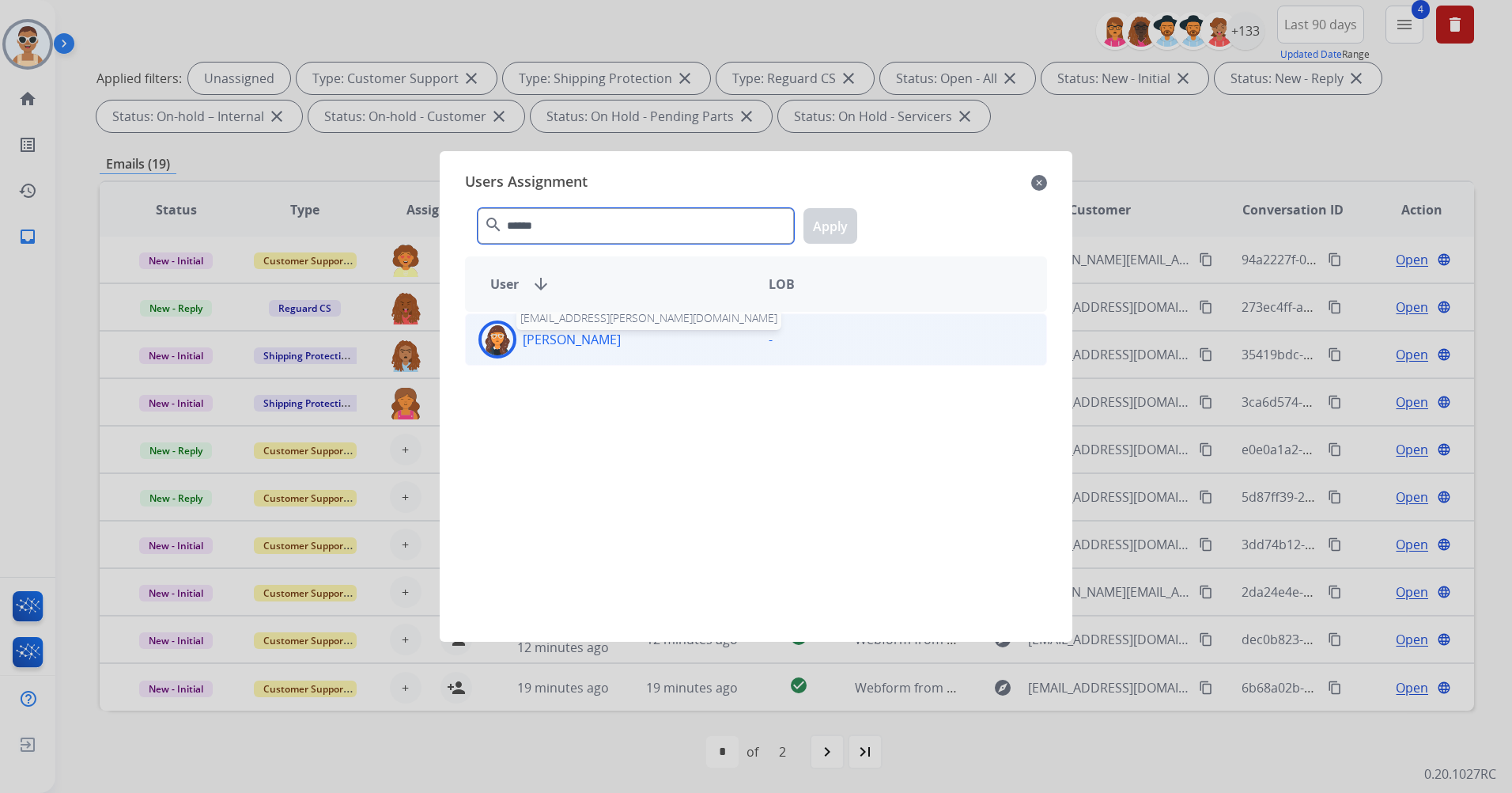
type input "******"
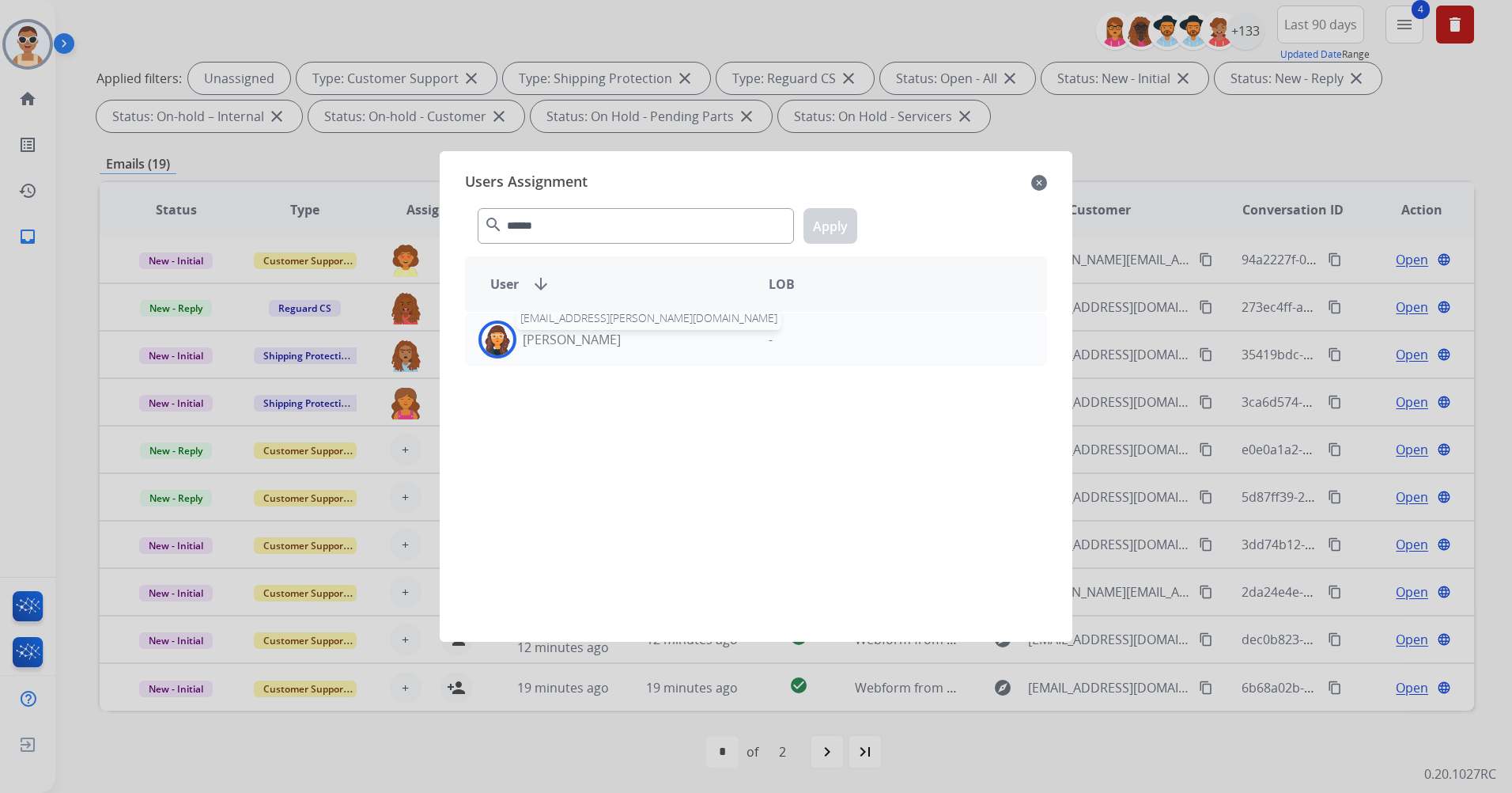
drag, startPoint x: 598, startPoint y: 337, endPoint x: 1019, endPoint y: 275, distance: 425.5
click at [601, 337] on p "[PERSON_NAME]" at bounding box center [571, 339] width 98 height 19
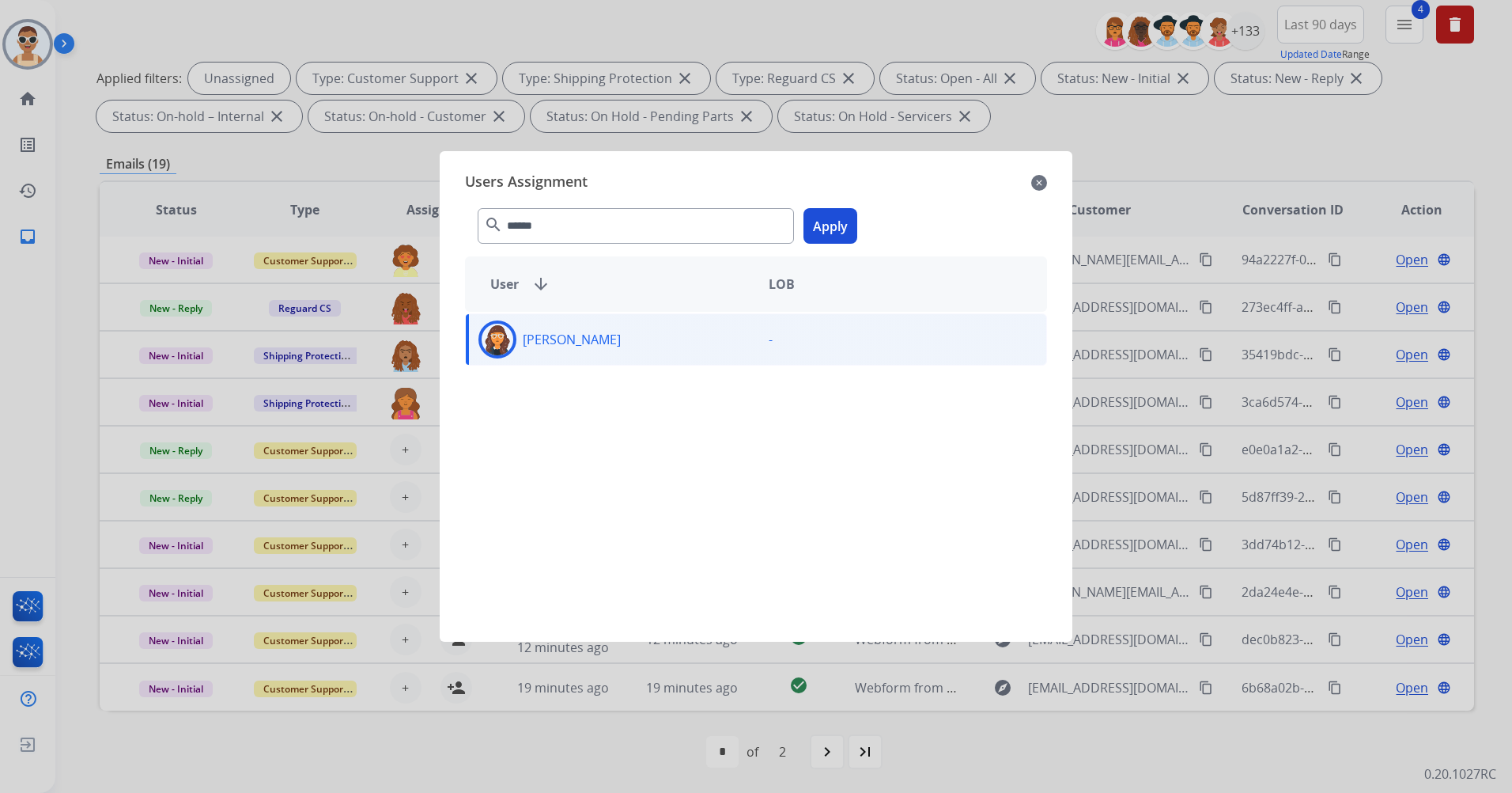
drag, startPoint x: 850, startPoint y: 215, endPoint x: 846, endPoint y: 227, distance: 12.6
click at [849, 215] on button "Apply" at bounding box center [830, 226] width 54 height 36
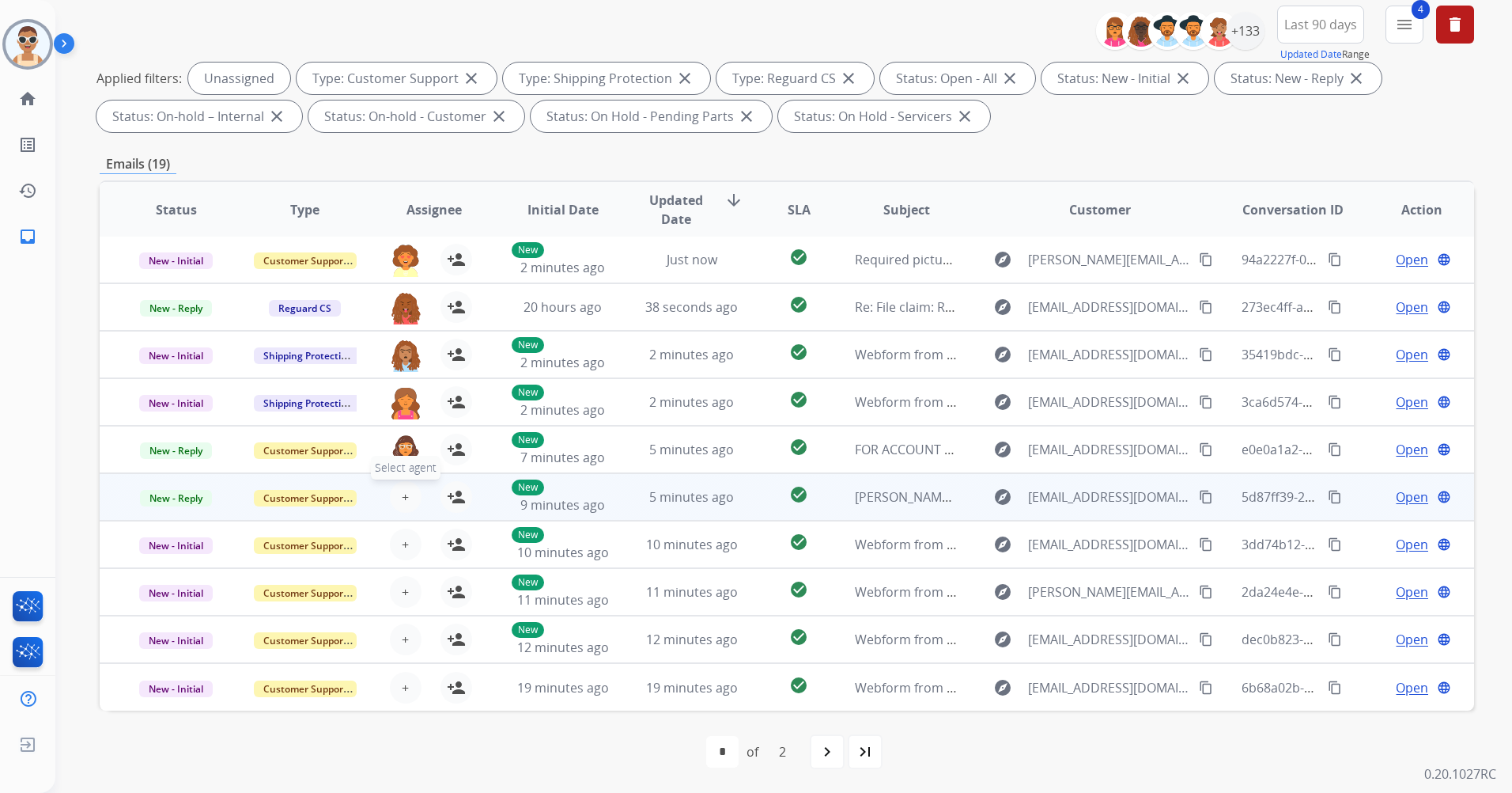
click at [410, 496] on button "+ Select agent" at bounding box center [406, 497] width 32 height 32
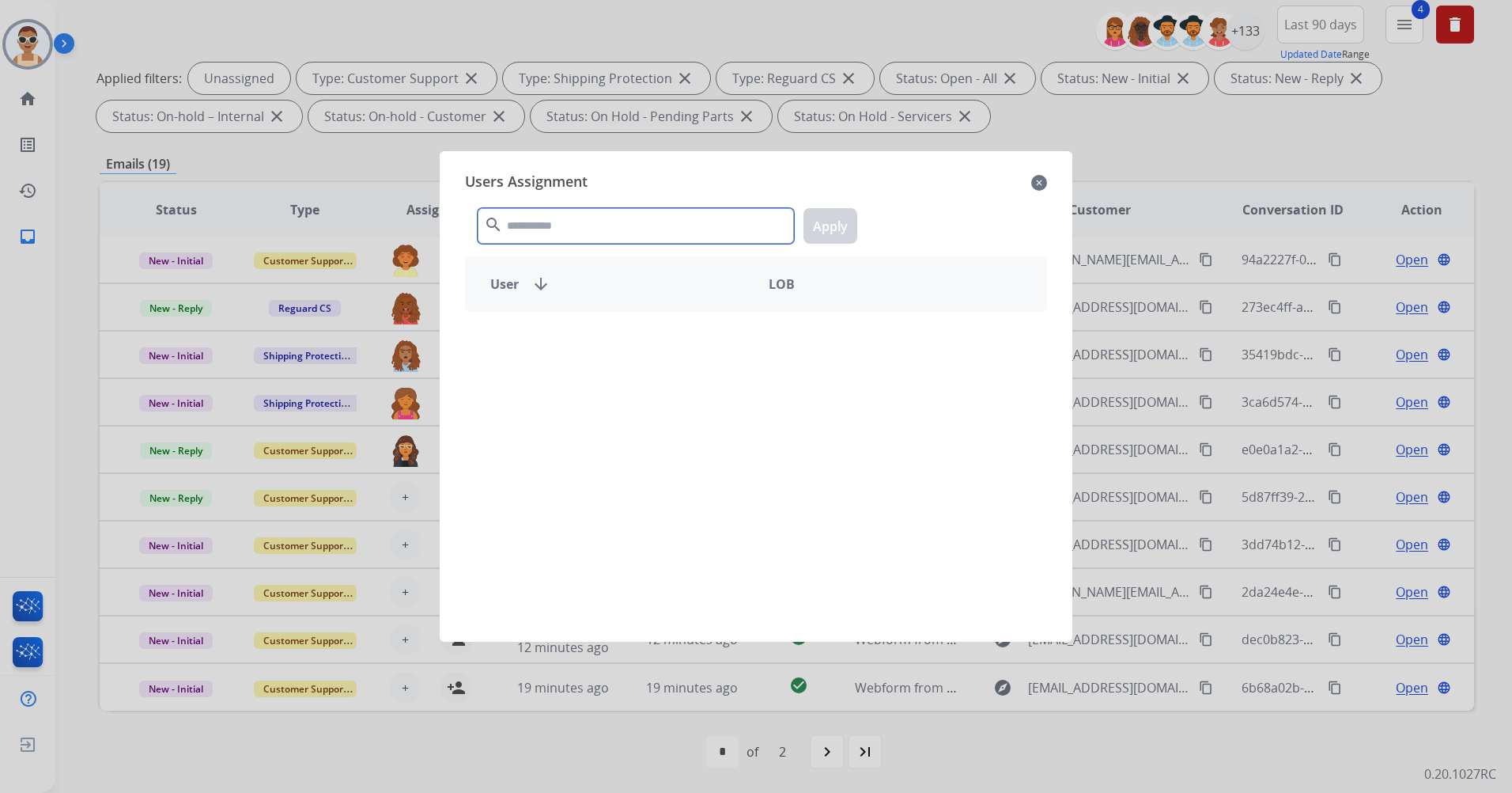
click at [549, 209] on input "text" at bounding box center [636, 226] width 317 height 36
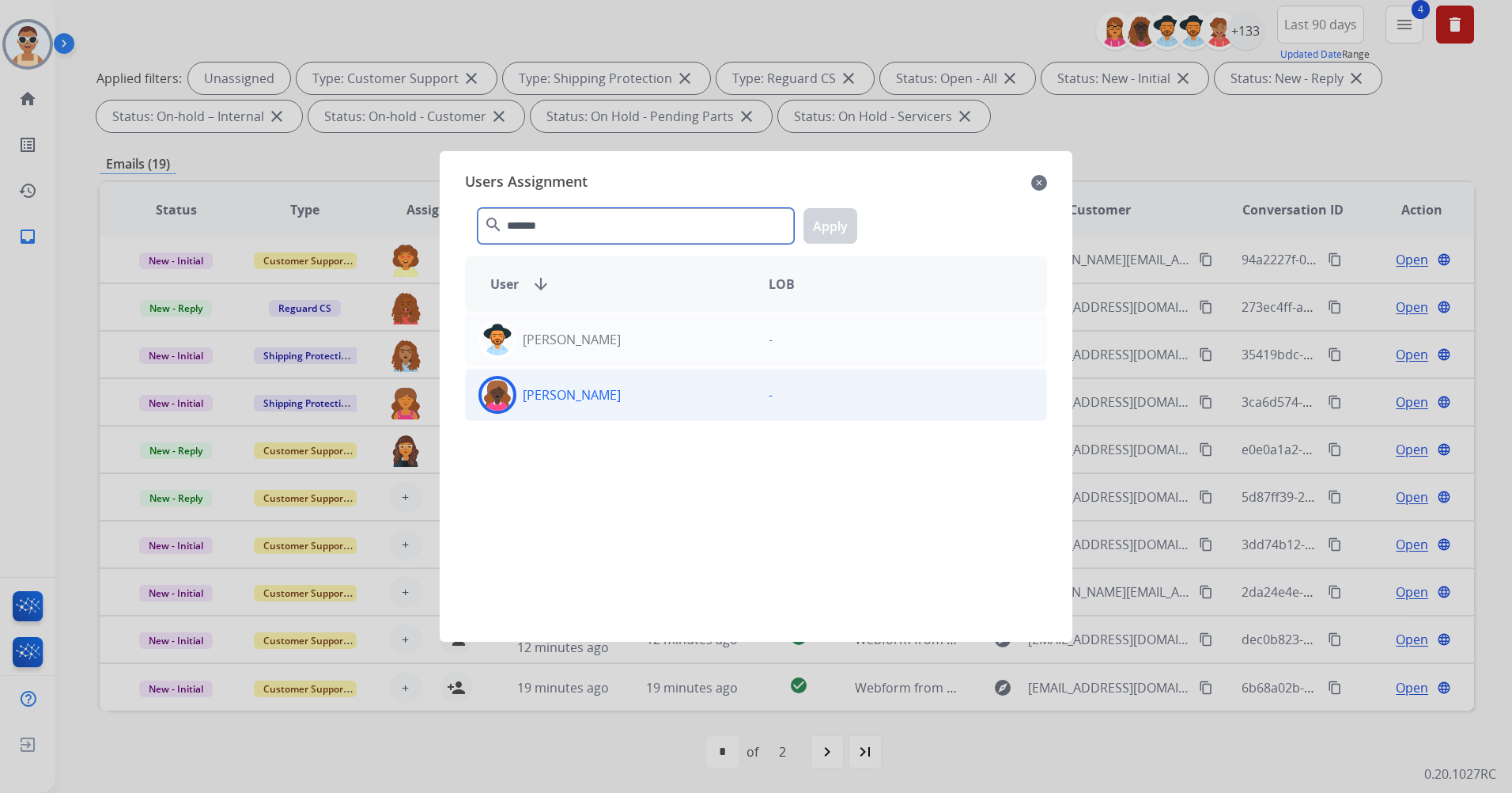
type input "*******"
click at [621, 402] on div "[PERSON_NAME]" at bounding box center [611, 394] width 291 height 38
click at [847, 221] on button "Apply" at bounding box center [830, 226] width 54 height 36
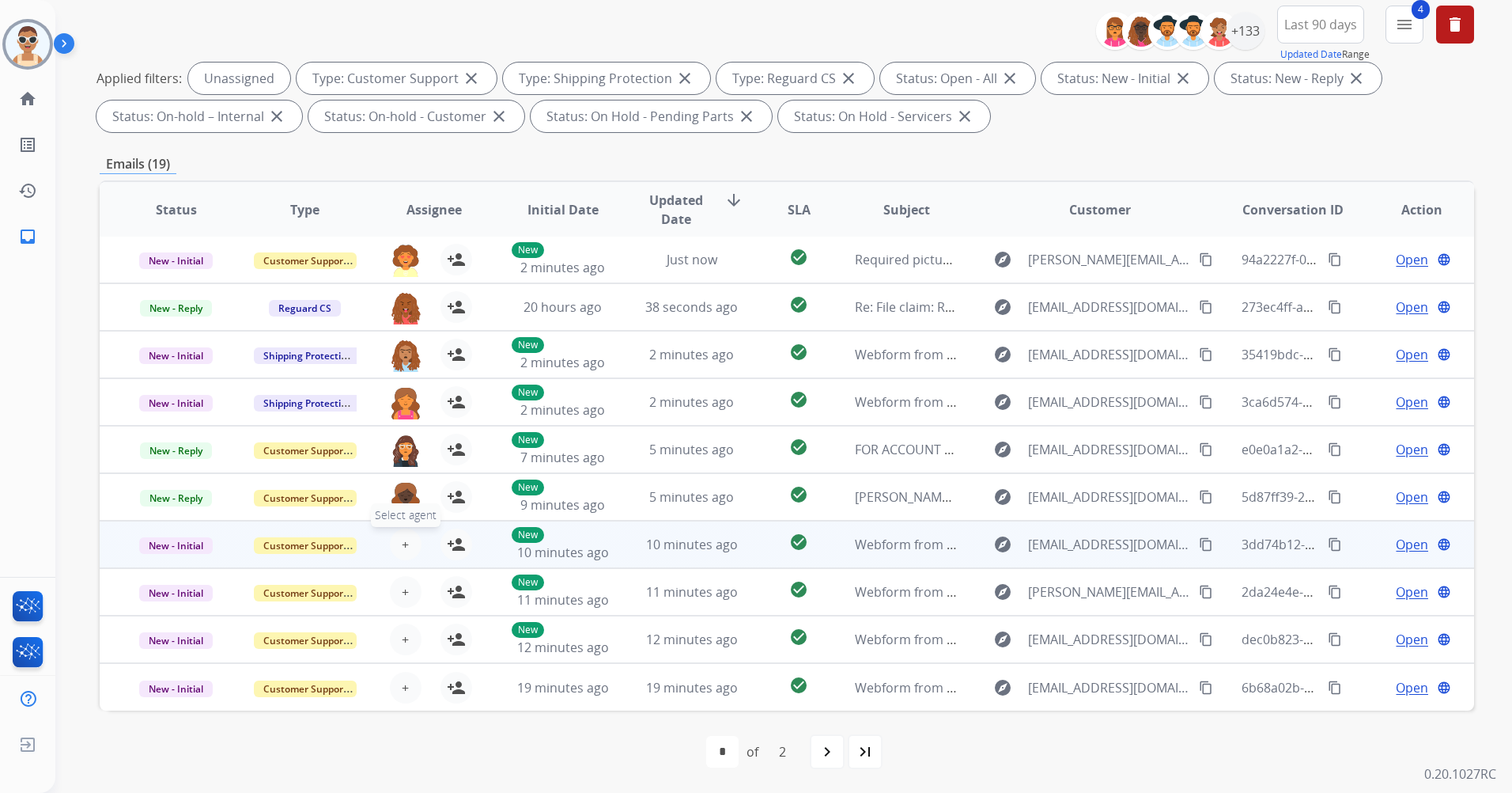
click at [402, 541] on span "+" at bounding box center [405, 544] width 7 height 19
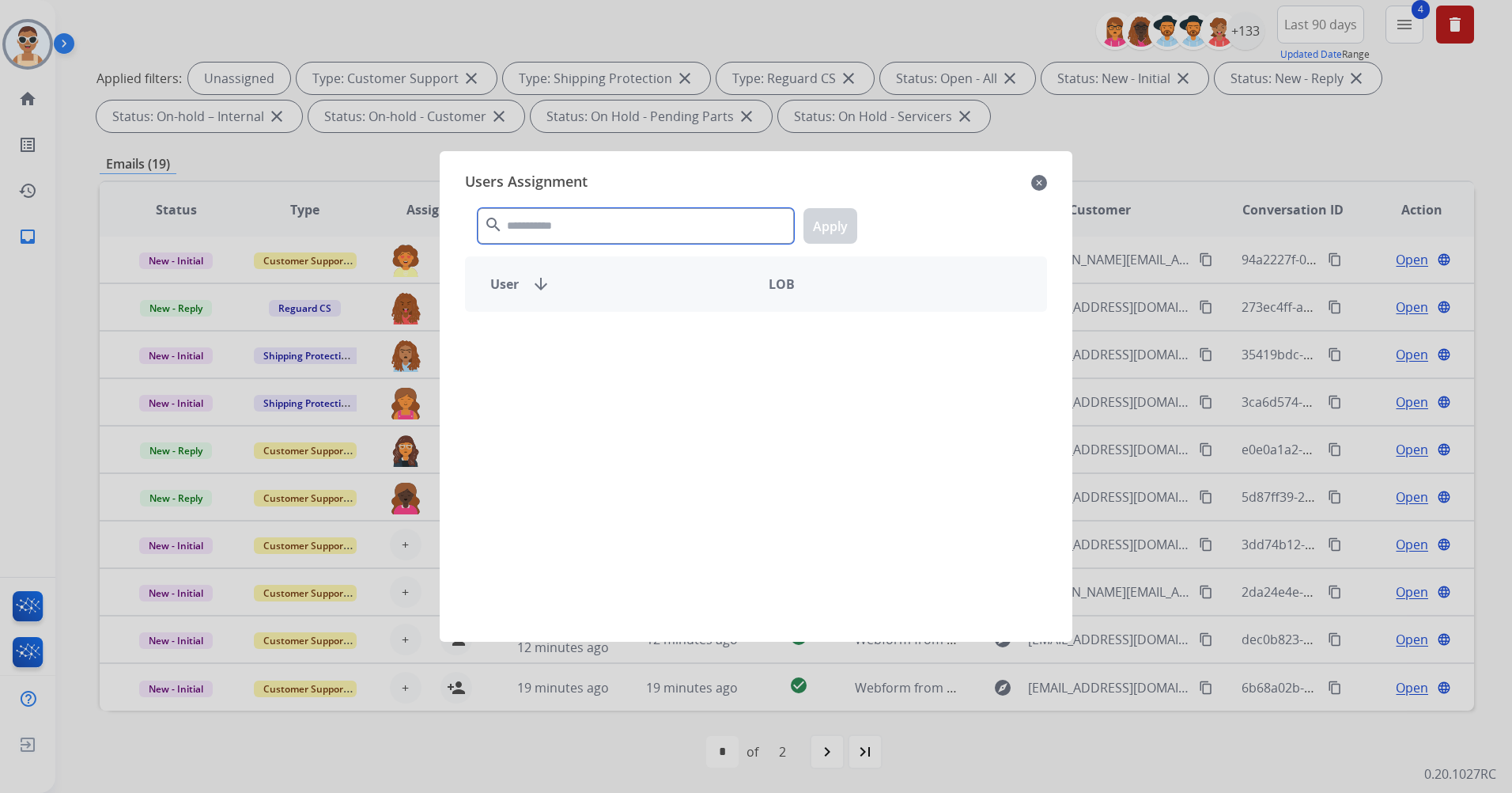
click at [547, 225] on input "text" at bounding box center [636, 226] width 317 height 36
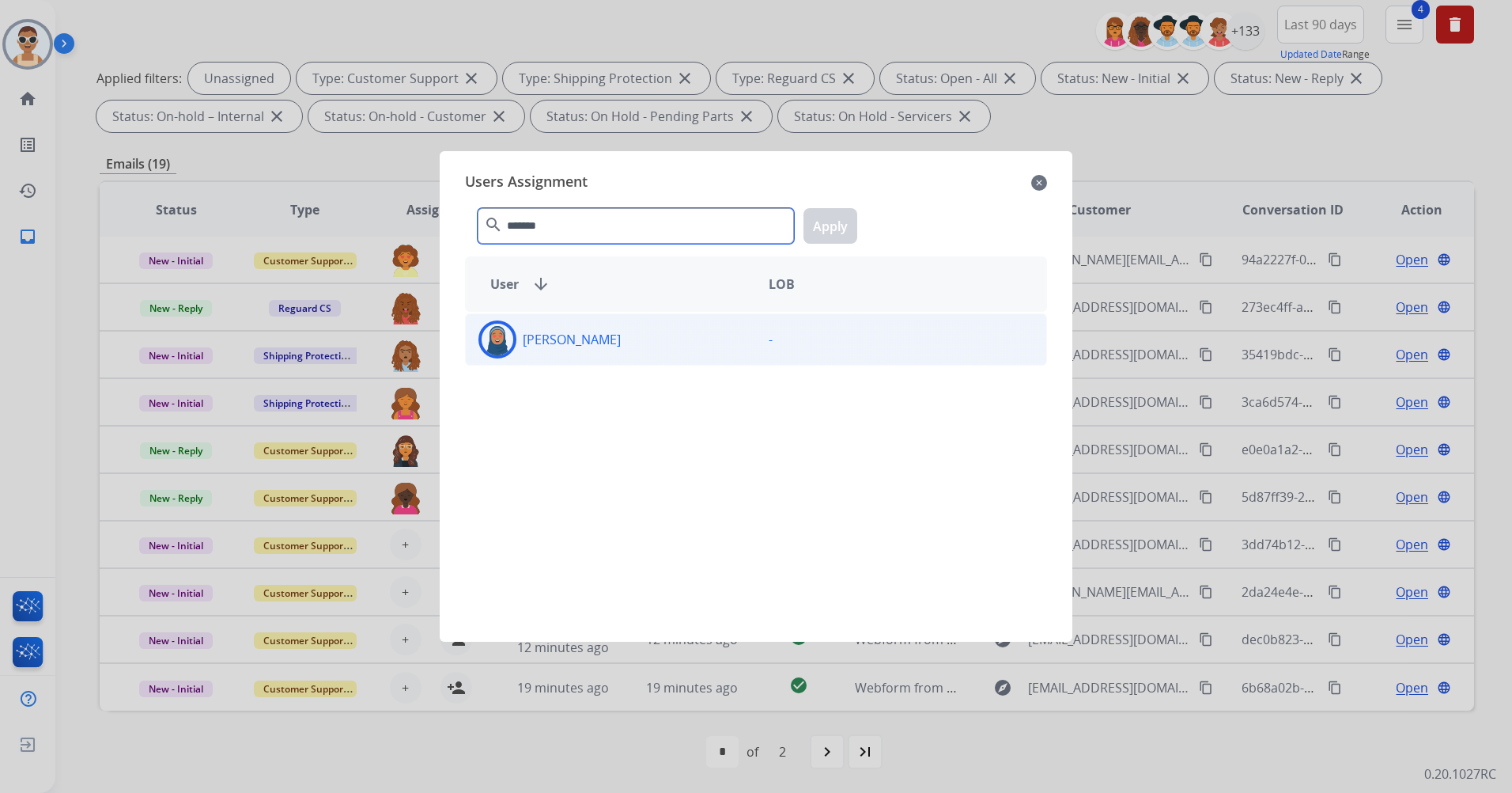
type input "*******"
click at [623, 325] on div "[PERSON_NAME]" at bounding box center [611, 339] width 291 height 38
click at [824, 221] on button "Apply" at bounding box center [830, 226] width 54 height 36
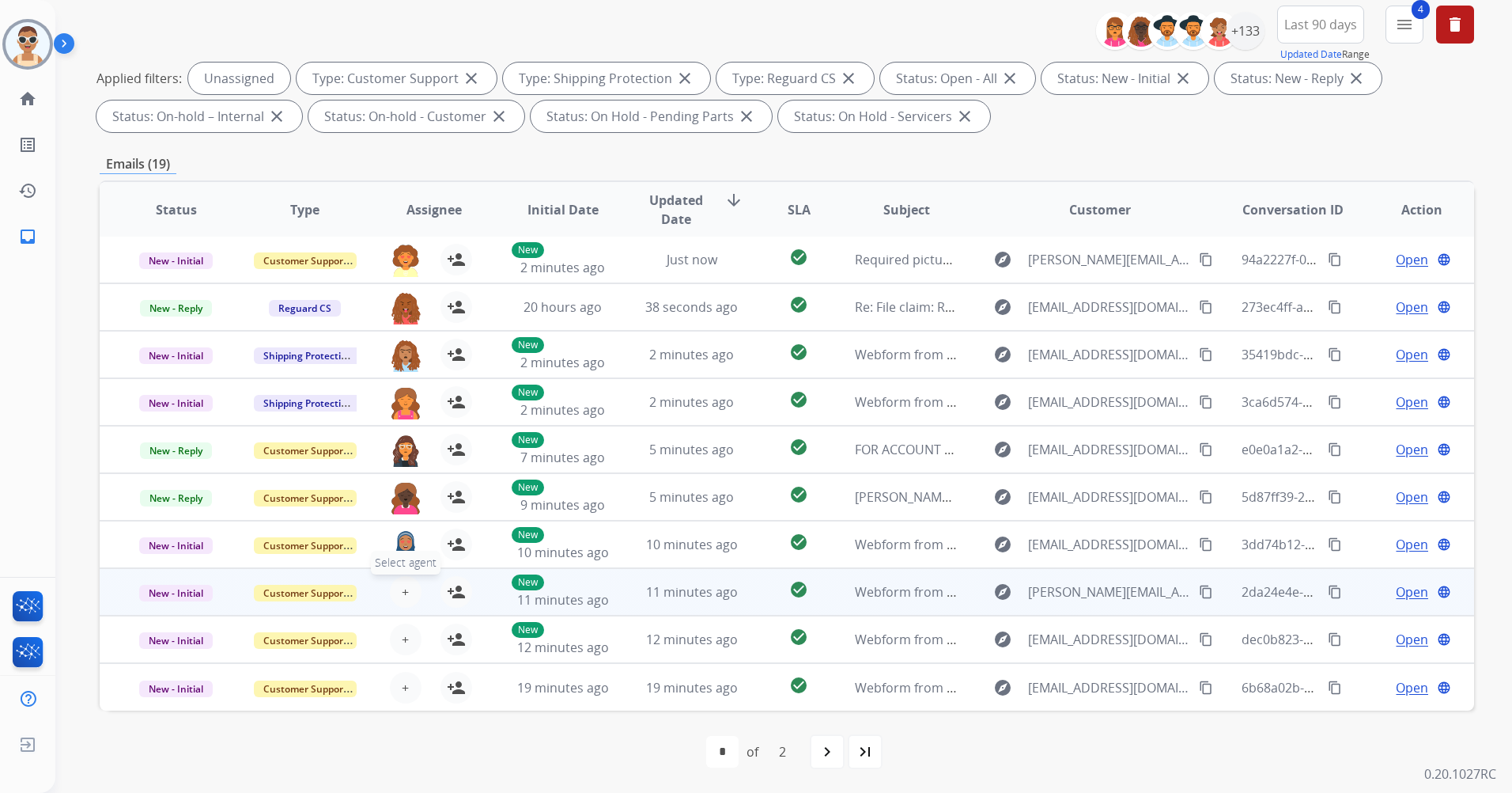
click at [402, 590] on span "+" at bounding box center [405, 591] width 7 height 19
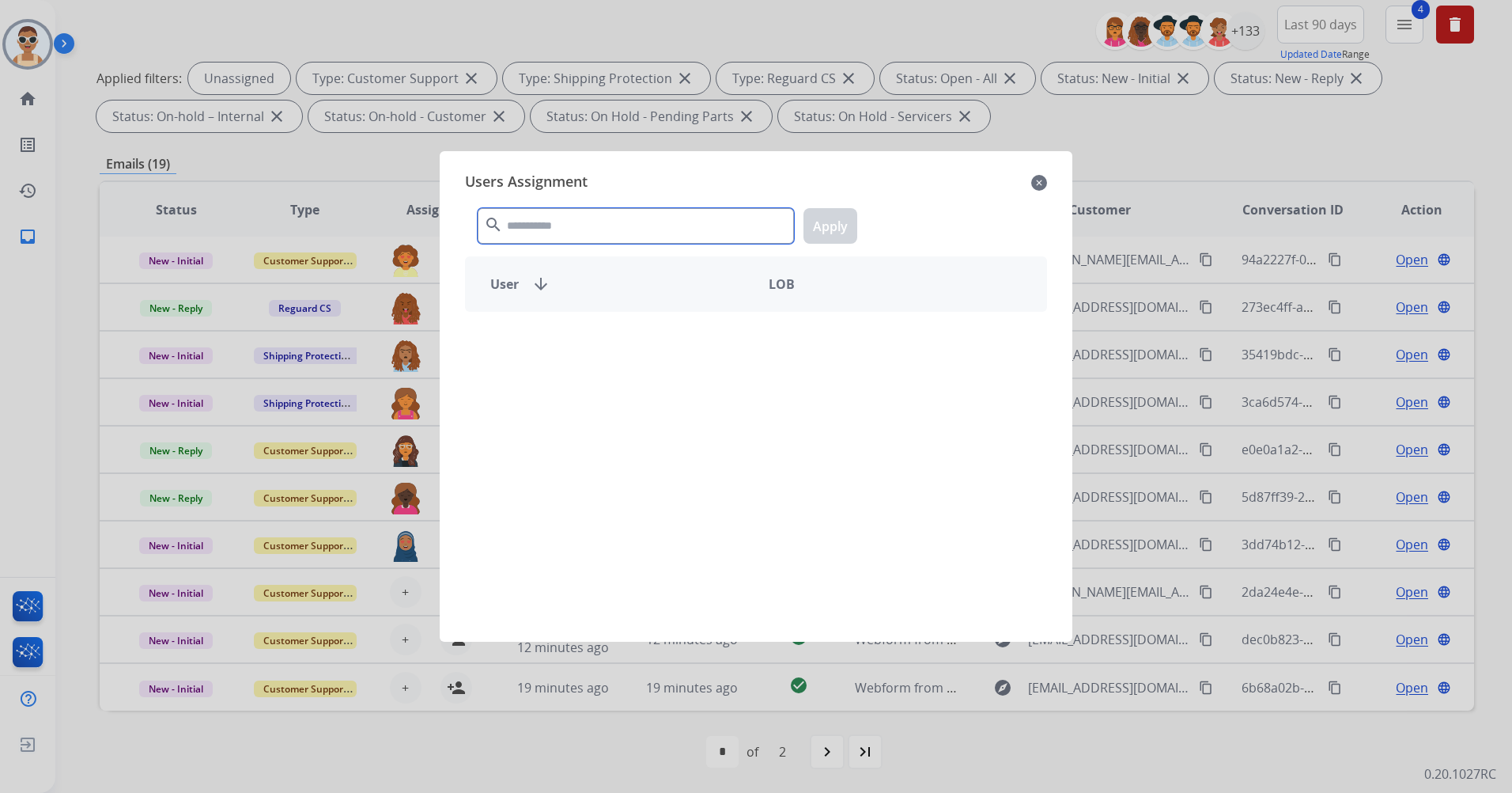
click at [530, 238] on input "text" at bounding box center [636, 226] width 317 height 36
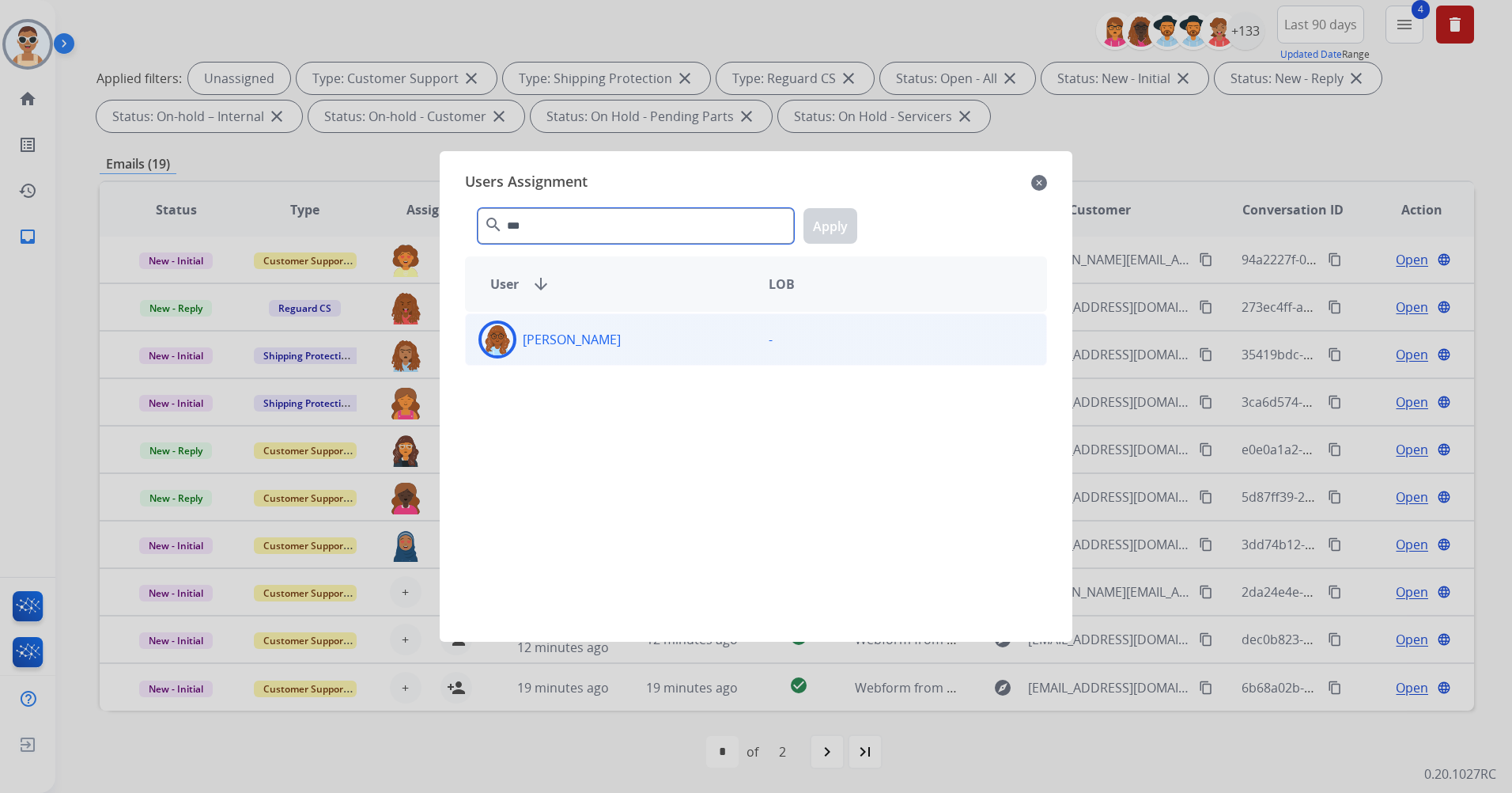
type input "***"
click at [596, 335] on div "[PERSON_NAME]" at bounding box center [611, 339] width 291 height 38
click at [835, 221] on button "Apply" at bounding box center [830, 226] width 54 height 36
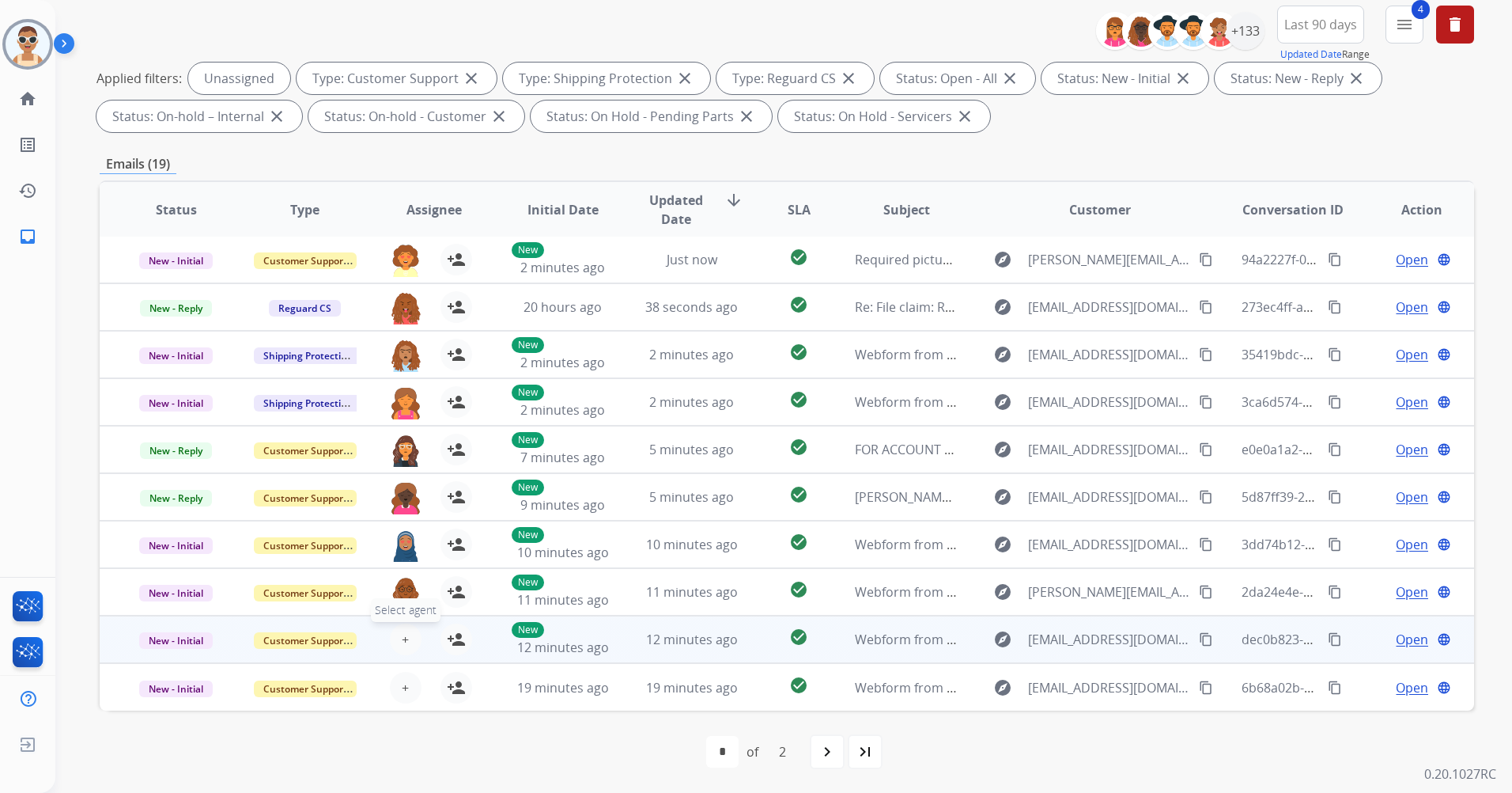
click at [402, 639] on span "+" at bounding box center [405, 639] width 7 height 19
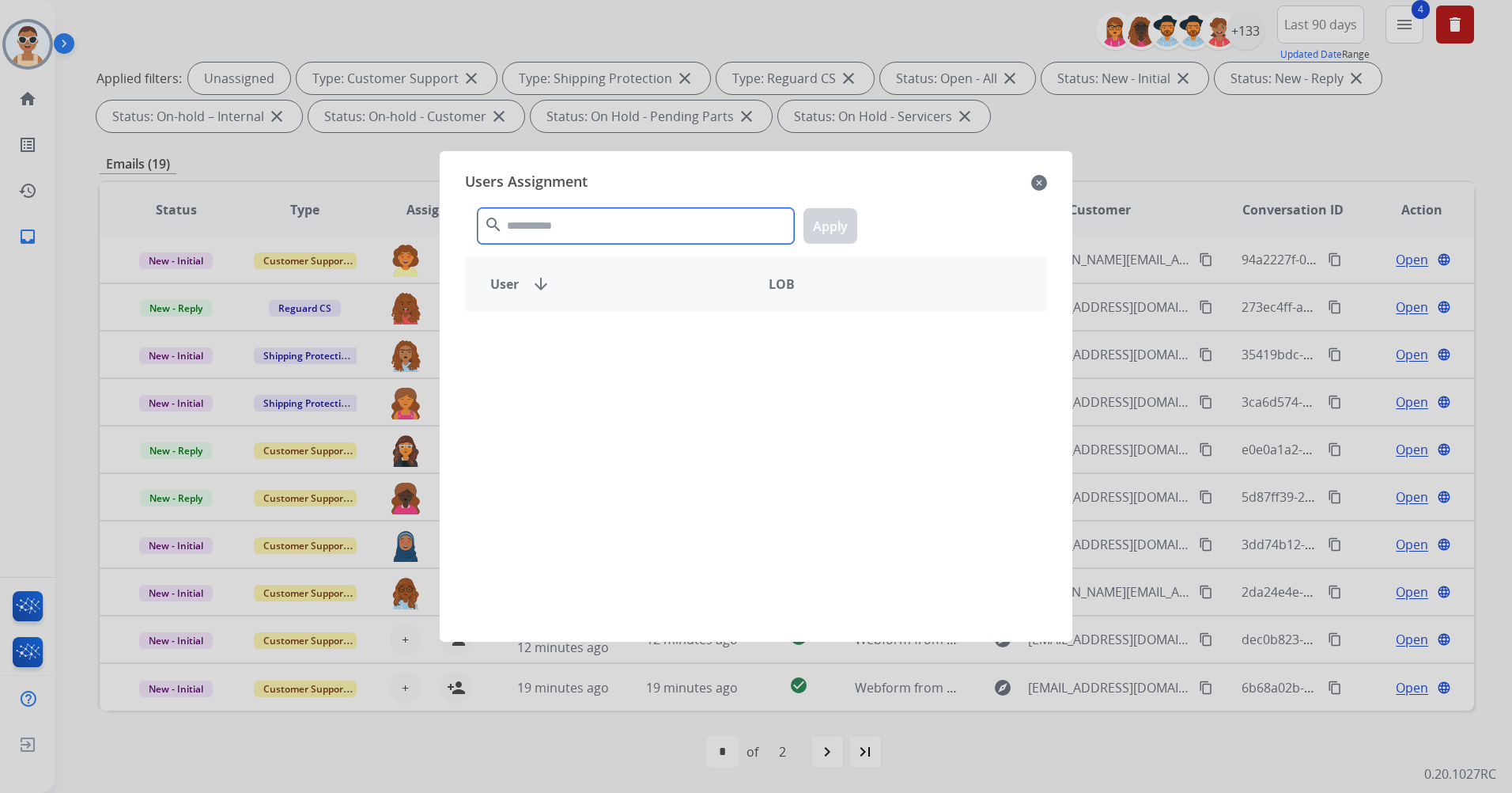
click at [523, 208] on input "text" at bounding box center [636, 226] width 317 height 36
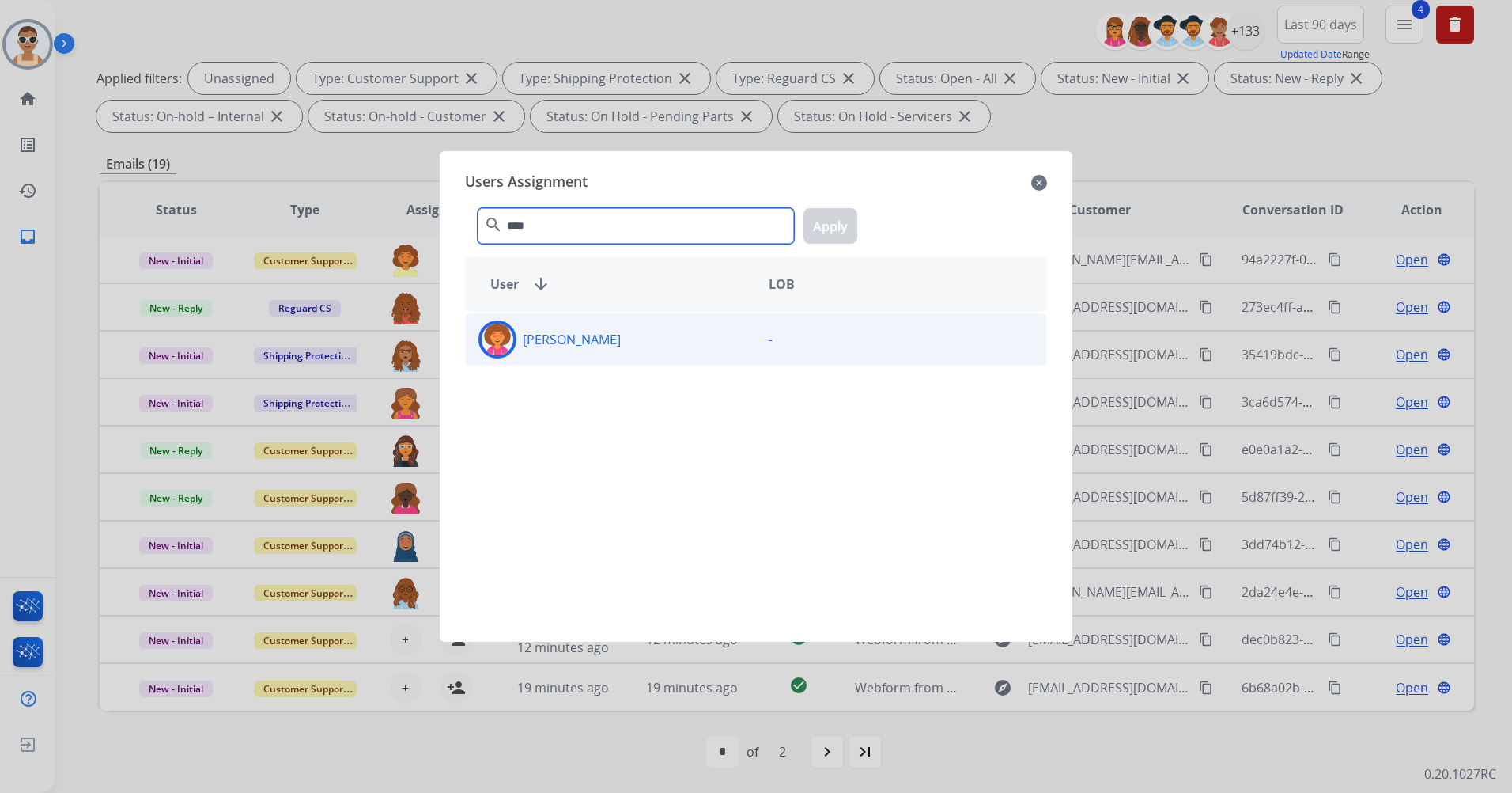
type input "****"
drag, startPoint x: 637, startPoint y: 344, endPoint x: 724, endPoint y: 318, distance: 90.8
click at [638, 344] on div "[PERSON_NAME]" at bounding box center [611, 339] width 291 height 38
click at [827, 221] on button "Apply" at bounding box center [830, 226] width 54 height 36
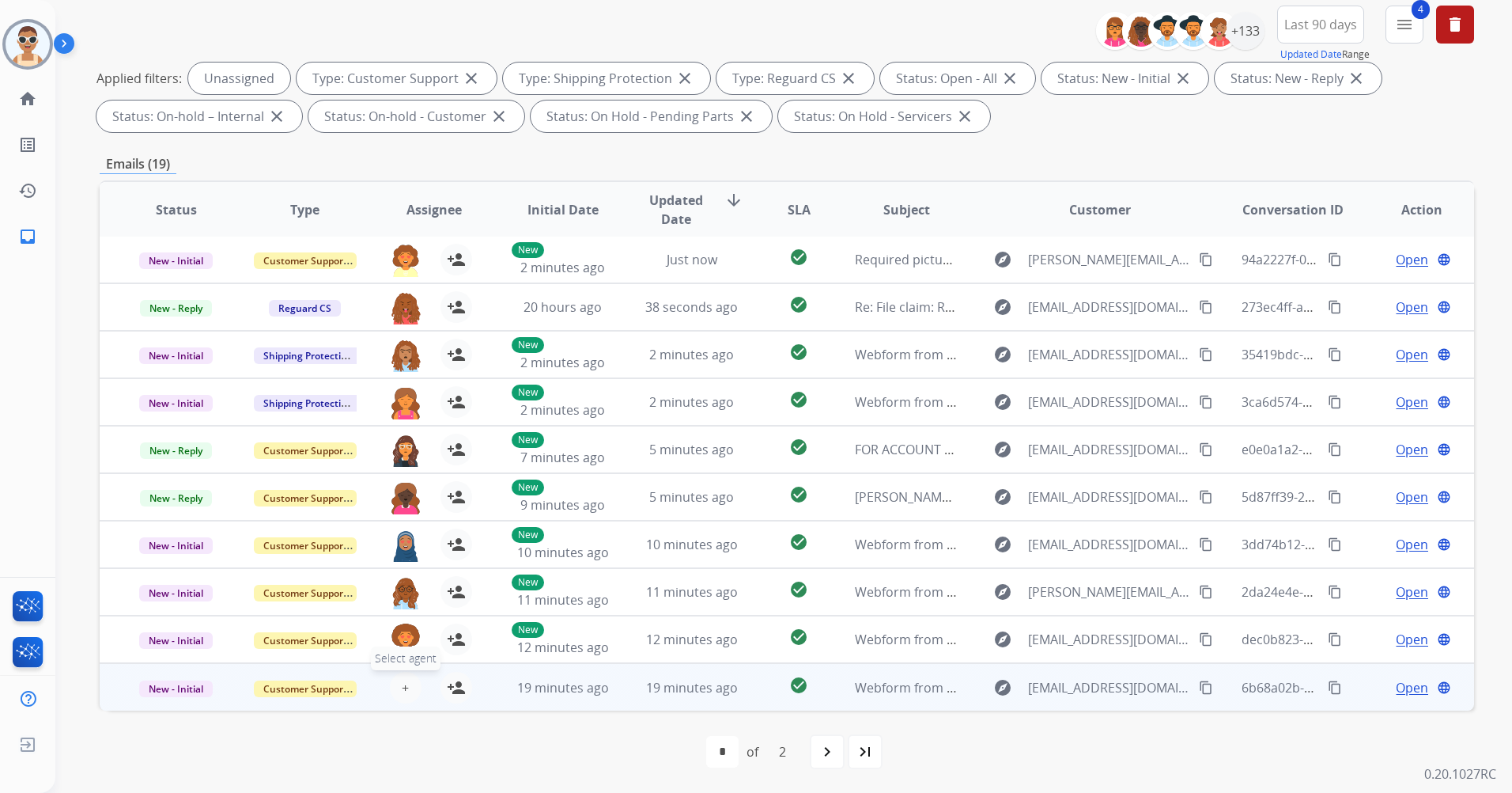
click at [398, 689] on button "+ Select agent" at bounding box center [406, 688] width 32 height 32
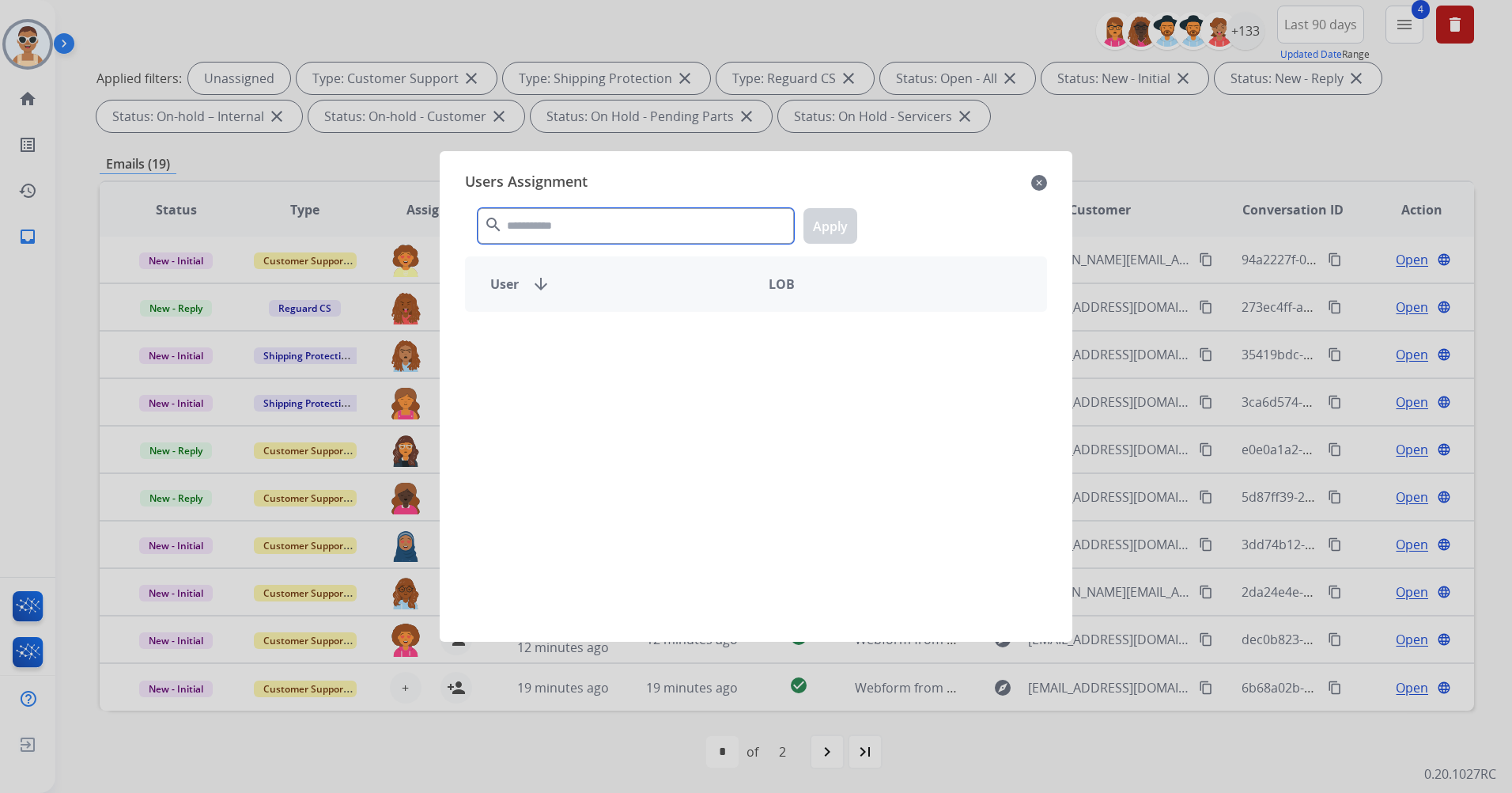
click at [620, 221] on input "text" at bounding box center [636, 226] width 317 height 36
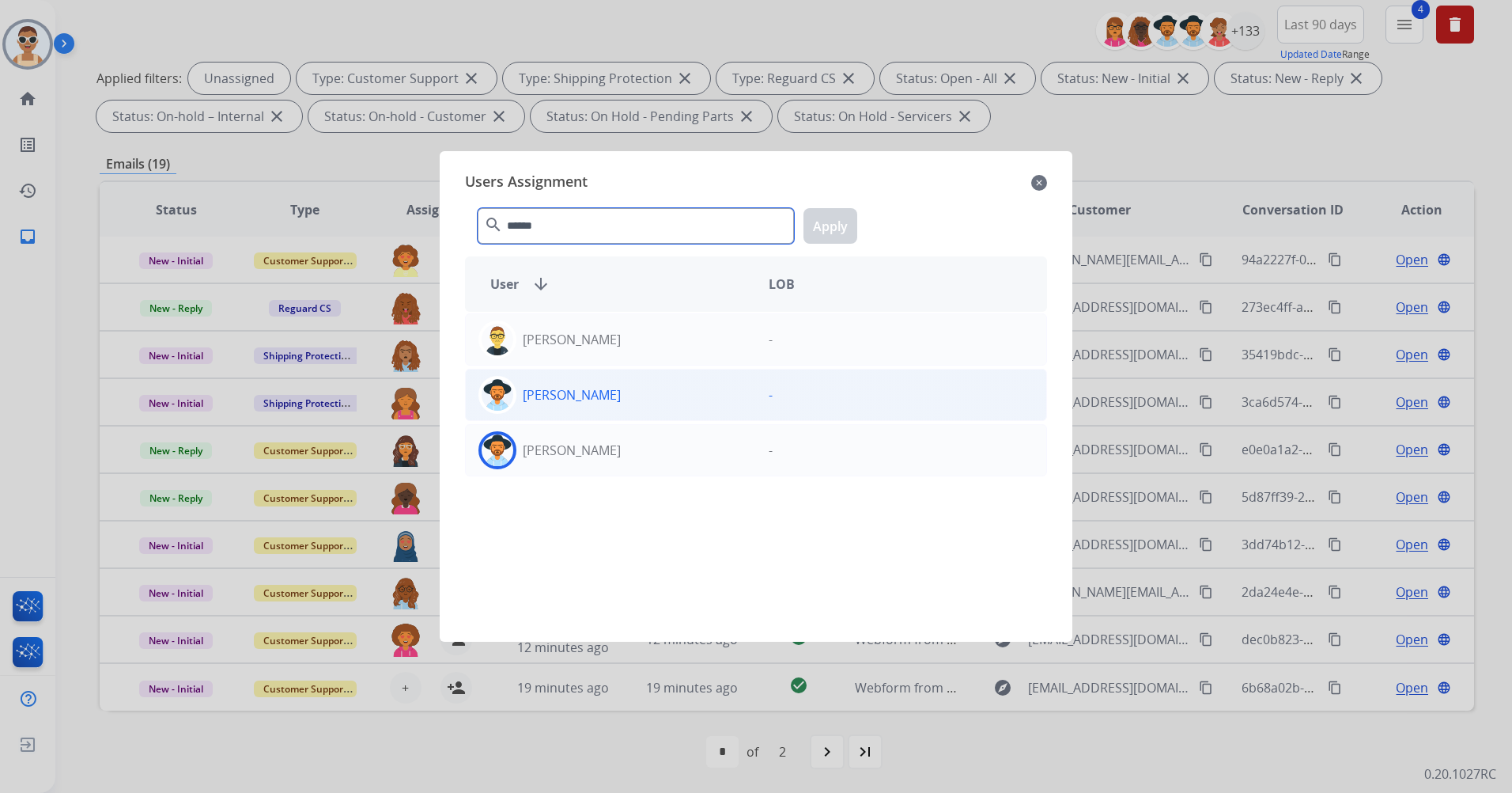
type input "******"
click at [635, 405] on div "[PERSON_NAME]" at bounding box center [611, 394] width 291 height 38
click at [817, 217] on button "Apply" at bounding box center [830, 226] width 54 height 36
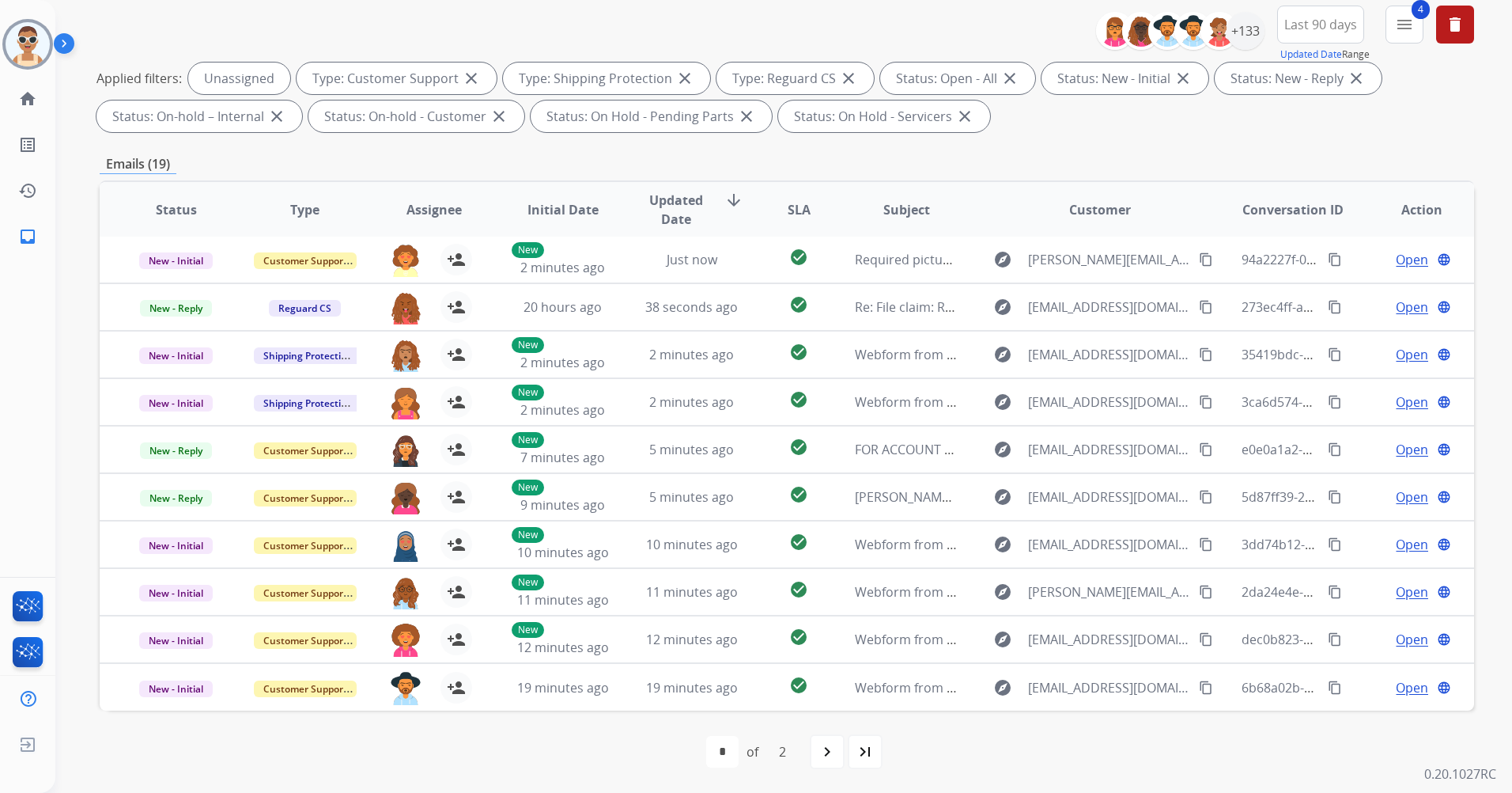
click at [825, 761] on div "navigate_next" at bounding box center [827, 751] width 35 height 35
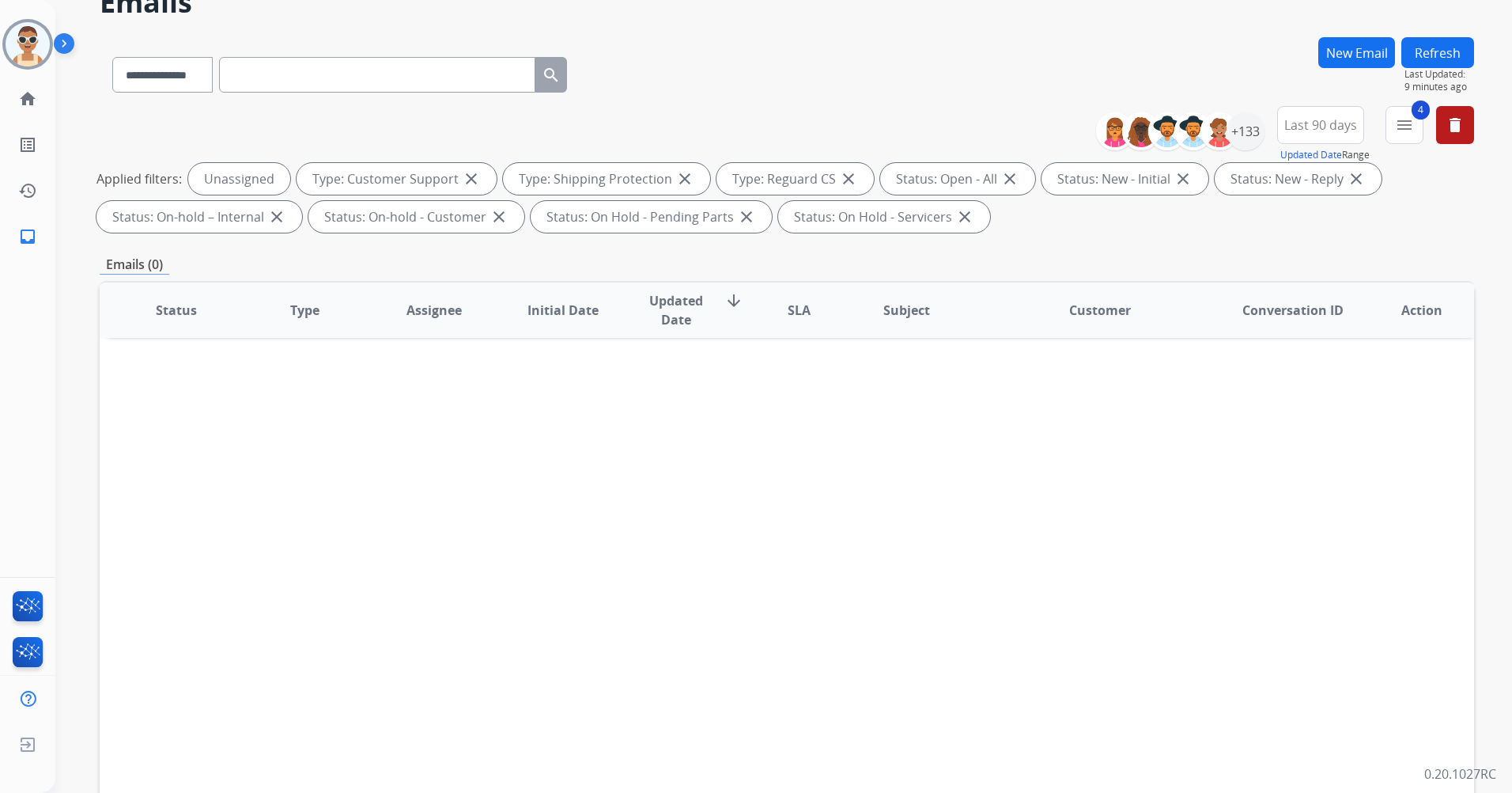
scroll to position [0, 0]
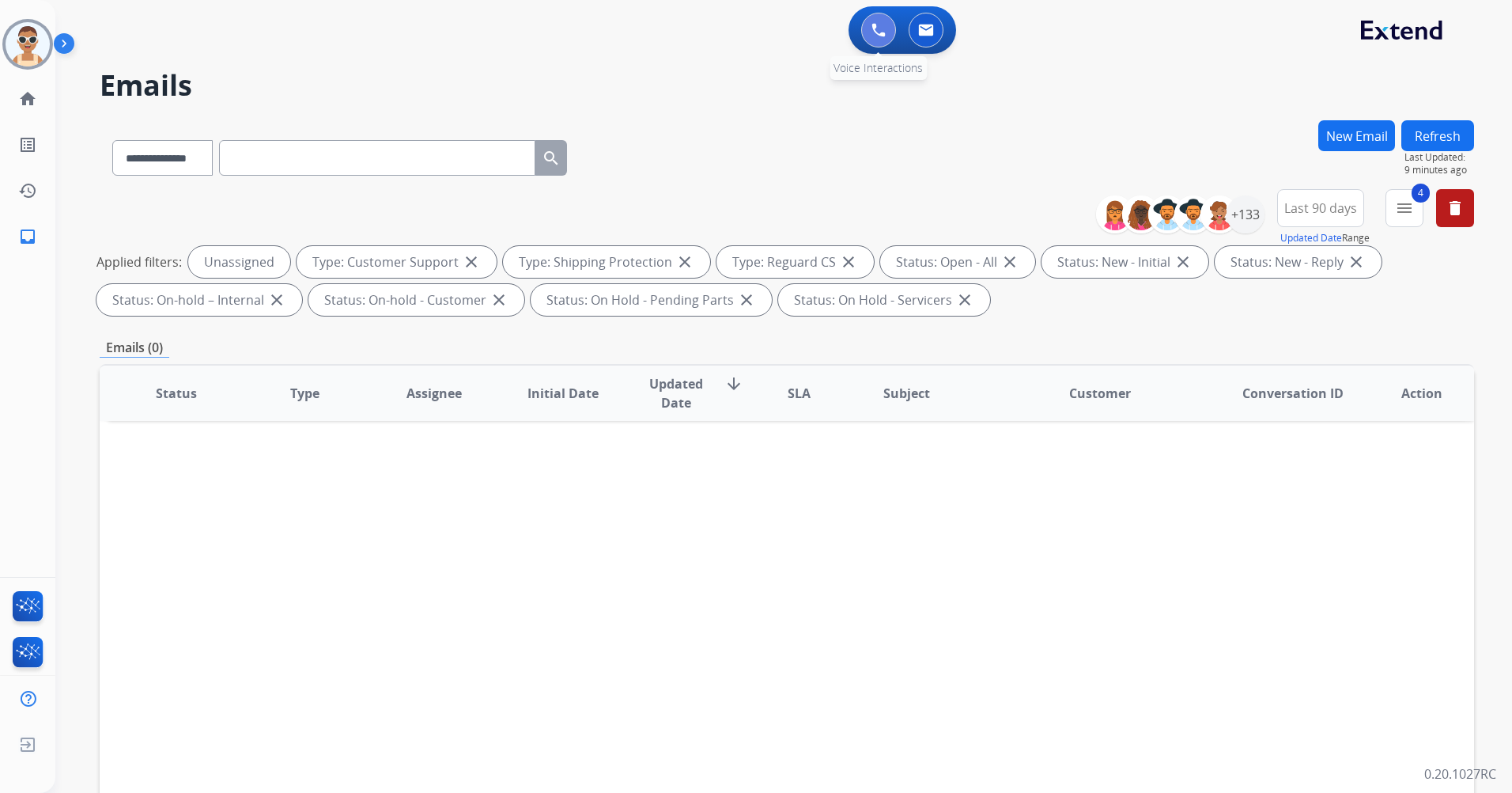
click at [887, 20] on button at bounding box center [878, 30] width 35 height 35
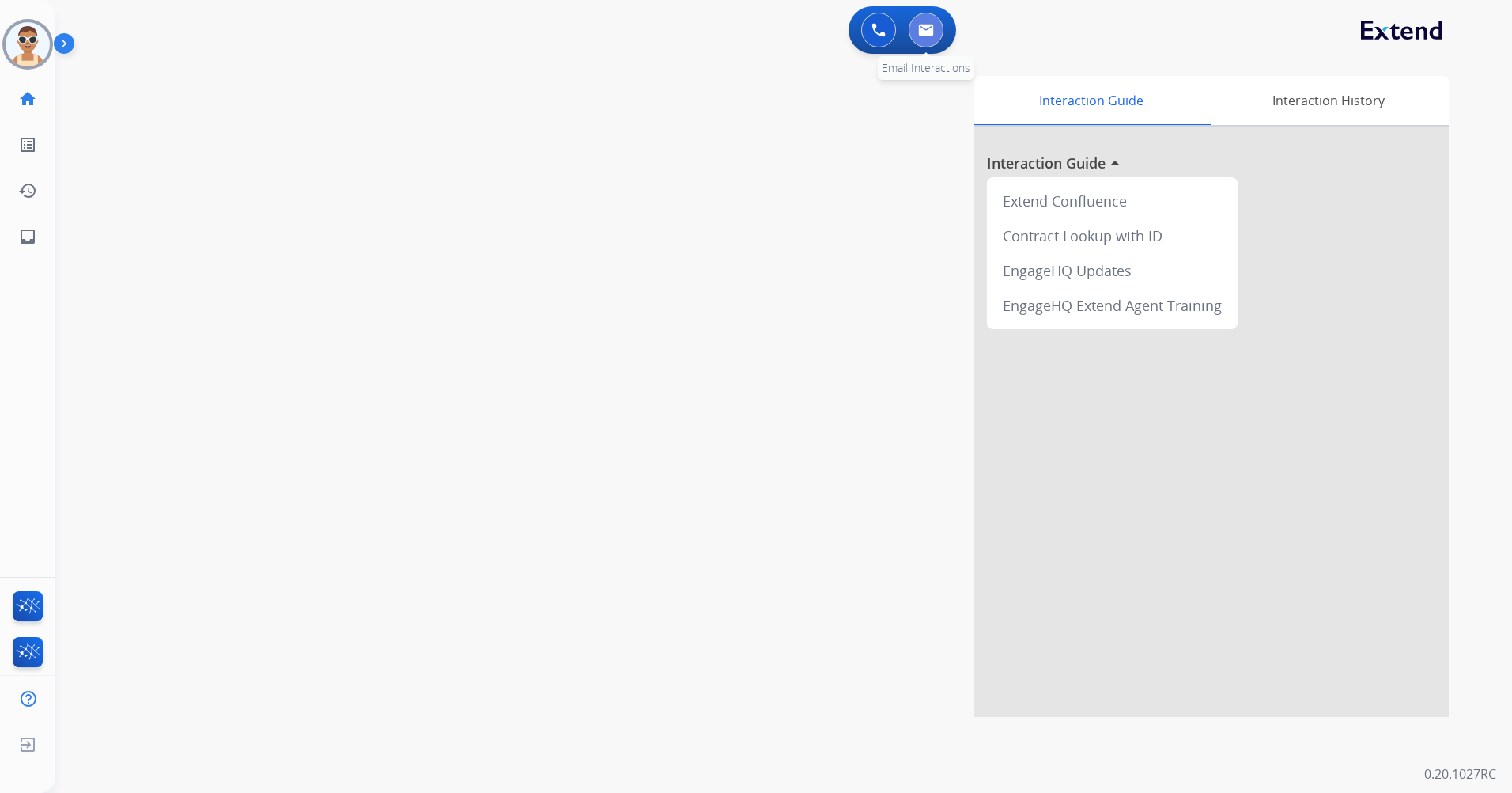
click at [930, 26] on img at bounding box center [926, 30] width 16 height 13
select select "**********"
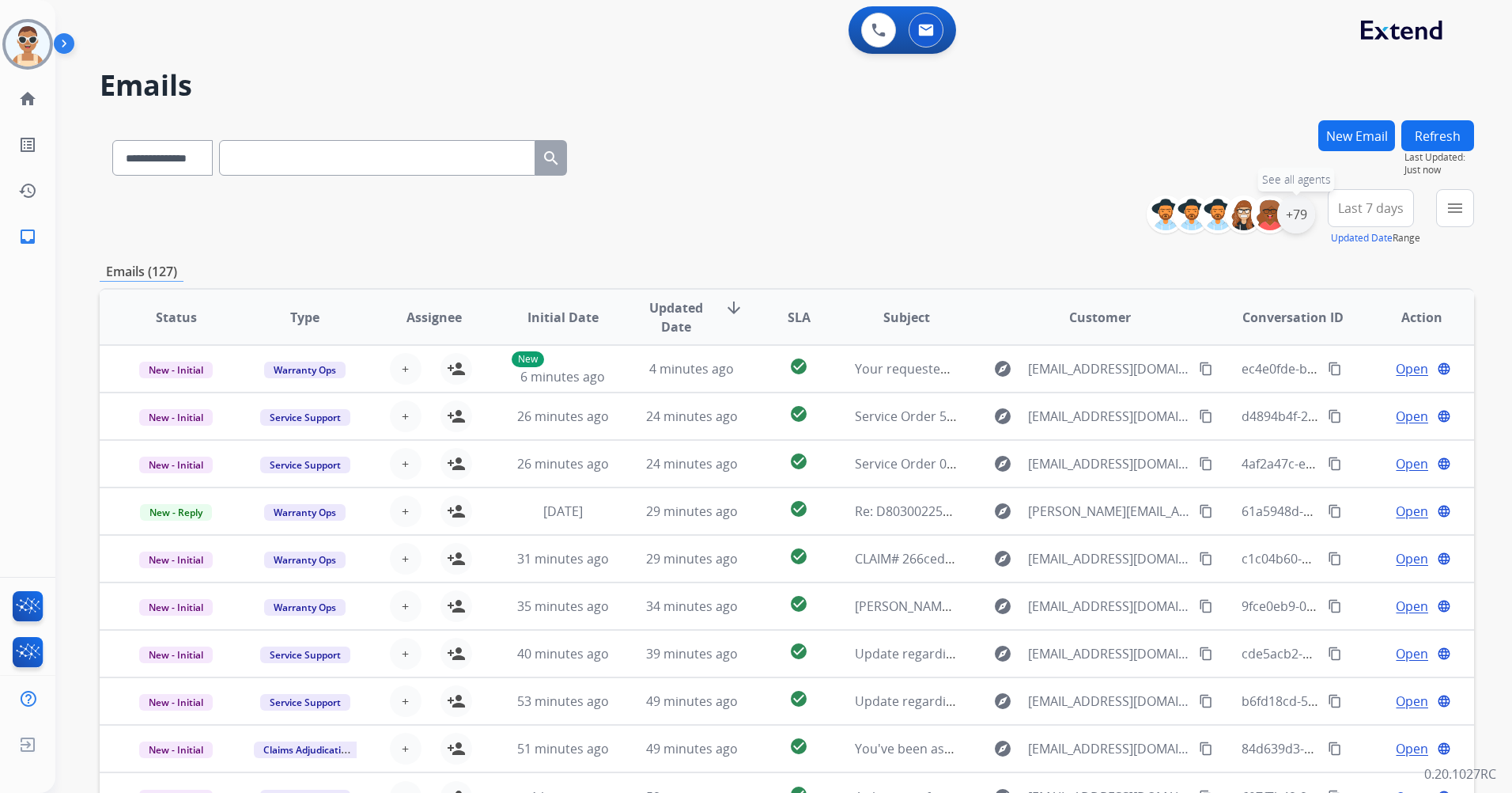
click at [1298, 208] on div "+79" at bounding box center [1296, 214] width 38 height 38
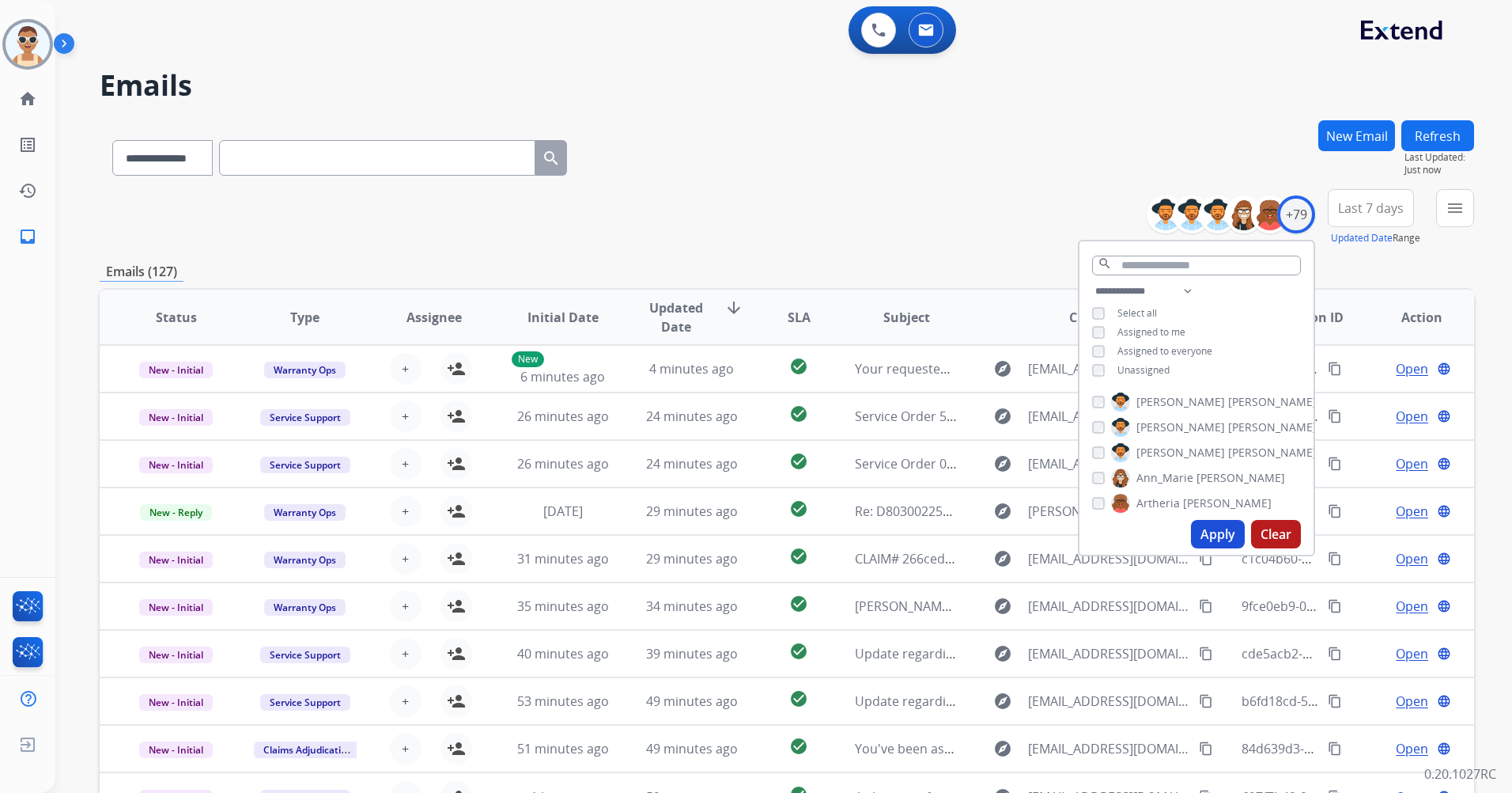
click at [1165, 319] on div "**********" at bounding box center [1196, 332] width 234 height 101
click at [1167, 327] on span "Assigned to me" at bounding box center [1151, 332] width 68 height 13
click at [1220, 532] on button "Apply" at bounding box center [1218, 534] width 54 height 29
click at [1382, 194] on button "Last 7 days" at bounding box center [1372, 208] width 87 height 38
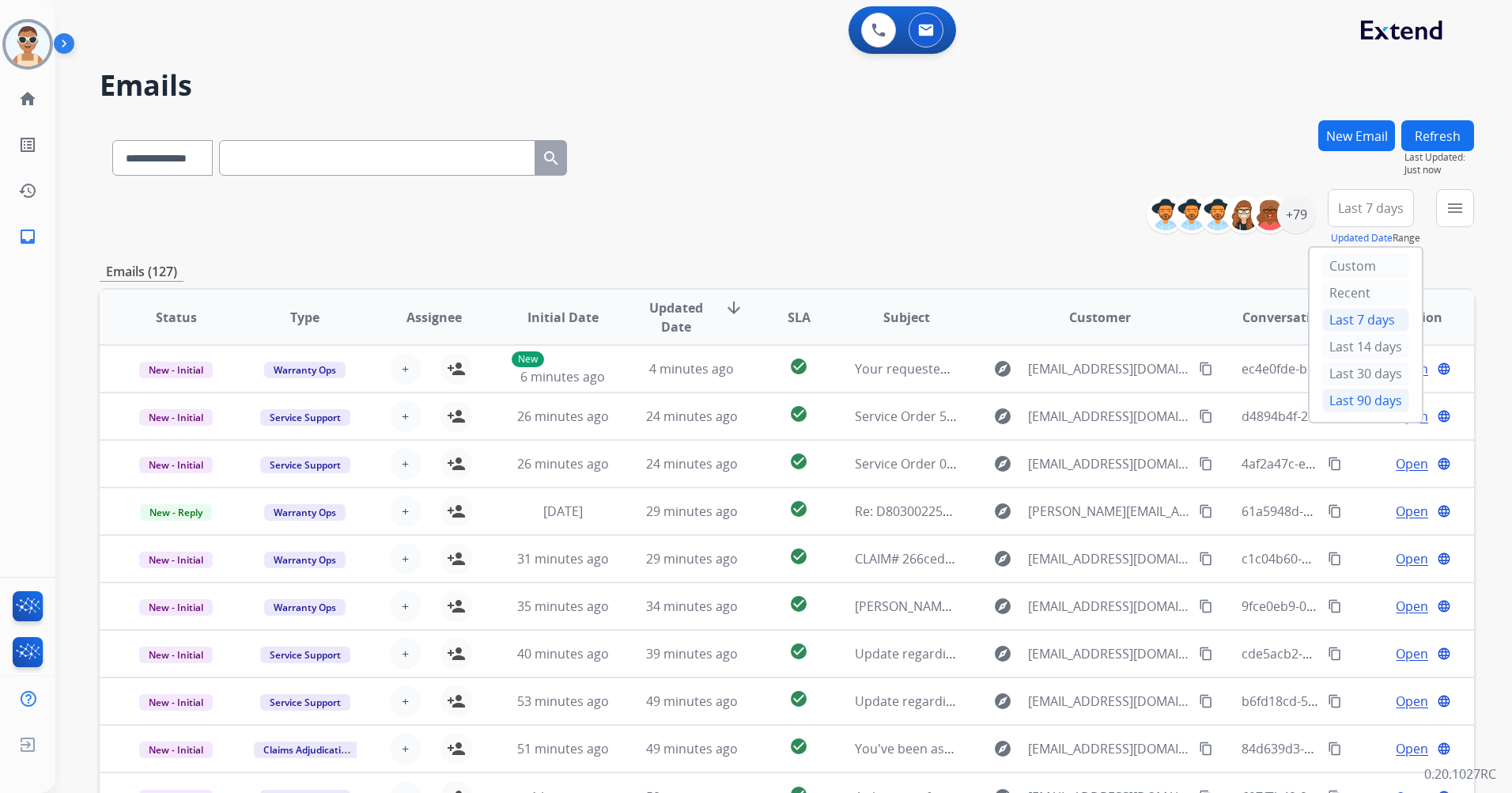
click at [1336, 395] on div "Last 90 days" at bounding box center [1366, 400] width 87 height 24
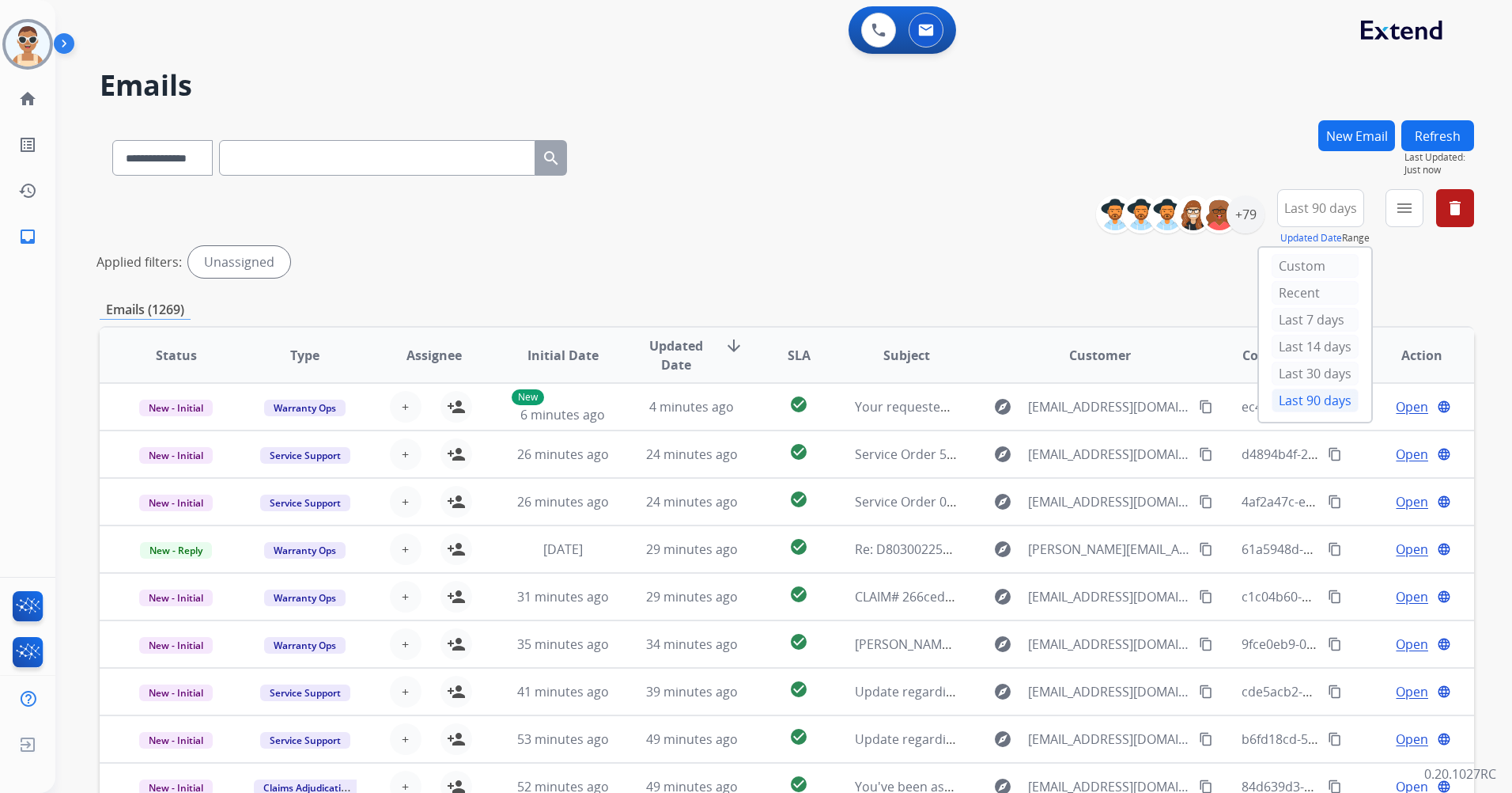
click at [1408, 204] on mat-icon "menu" at bounding box center [1404, 207] width 19 height 19
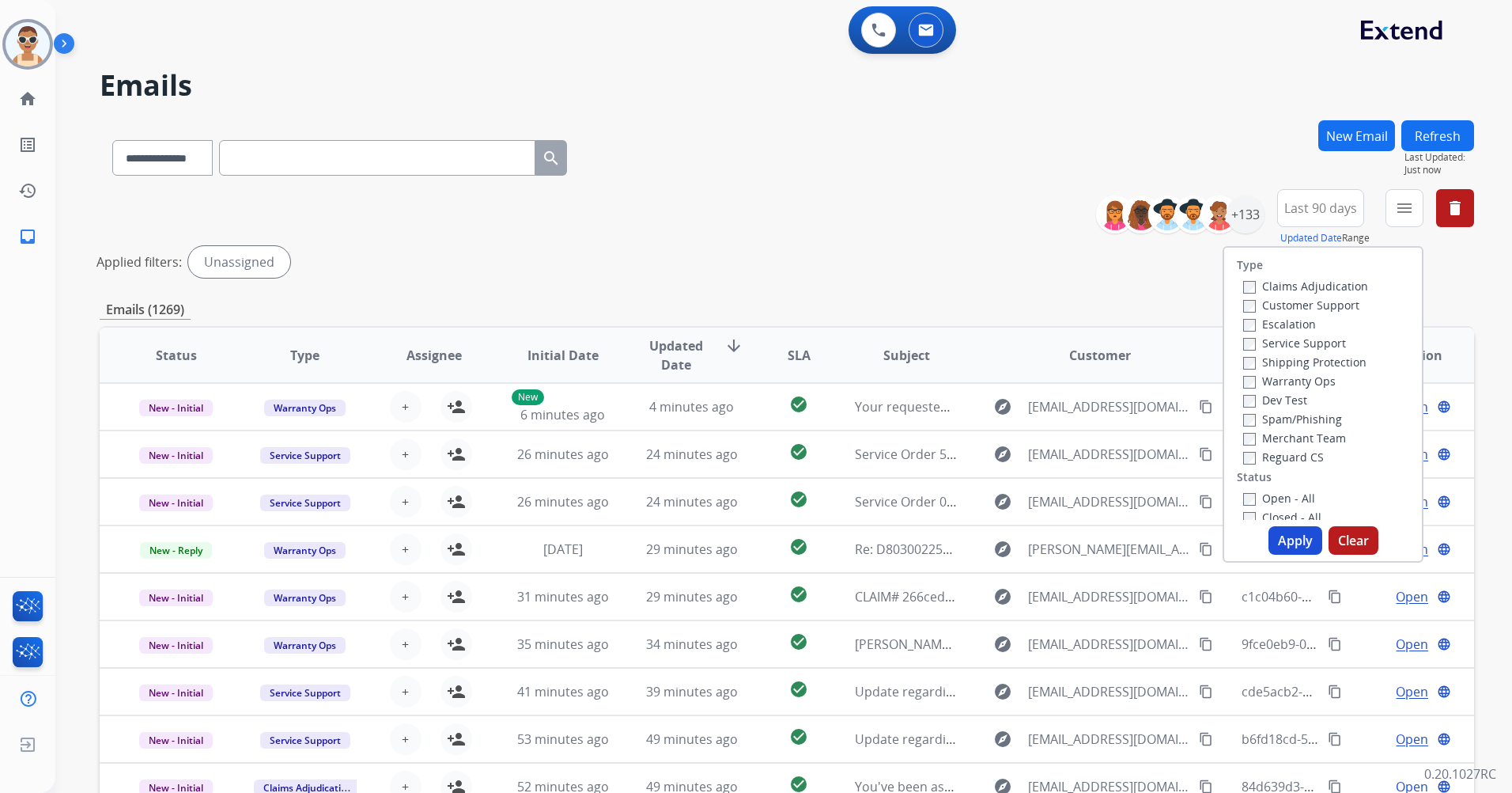
click at [1346, 299] on label "Customer Support" at bounding box center [1301, 305] width 116 height 15
click at [1341, 354] on div "Shipping Protection" at bounding box center [1305, 361] width 125 height 19
click at [1297, 460] on label "Reguard CS" at bounding box center [1283, 457] width 81 height 15
click at [1312, 360] on label "Shipping Protection" at bounding box center [1305, 362] width 123 height 15
click at [1283, 492] on label "Open - All" at bounding box center [1279, 498] width 72 height 15
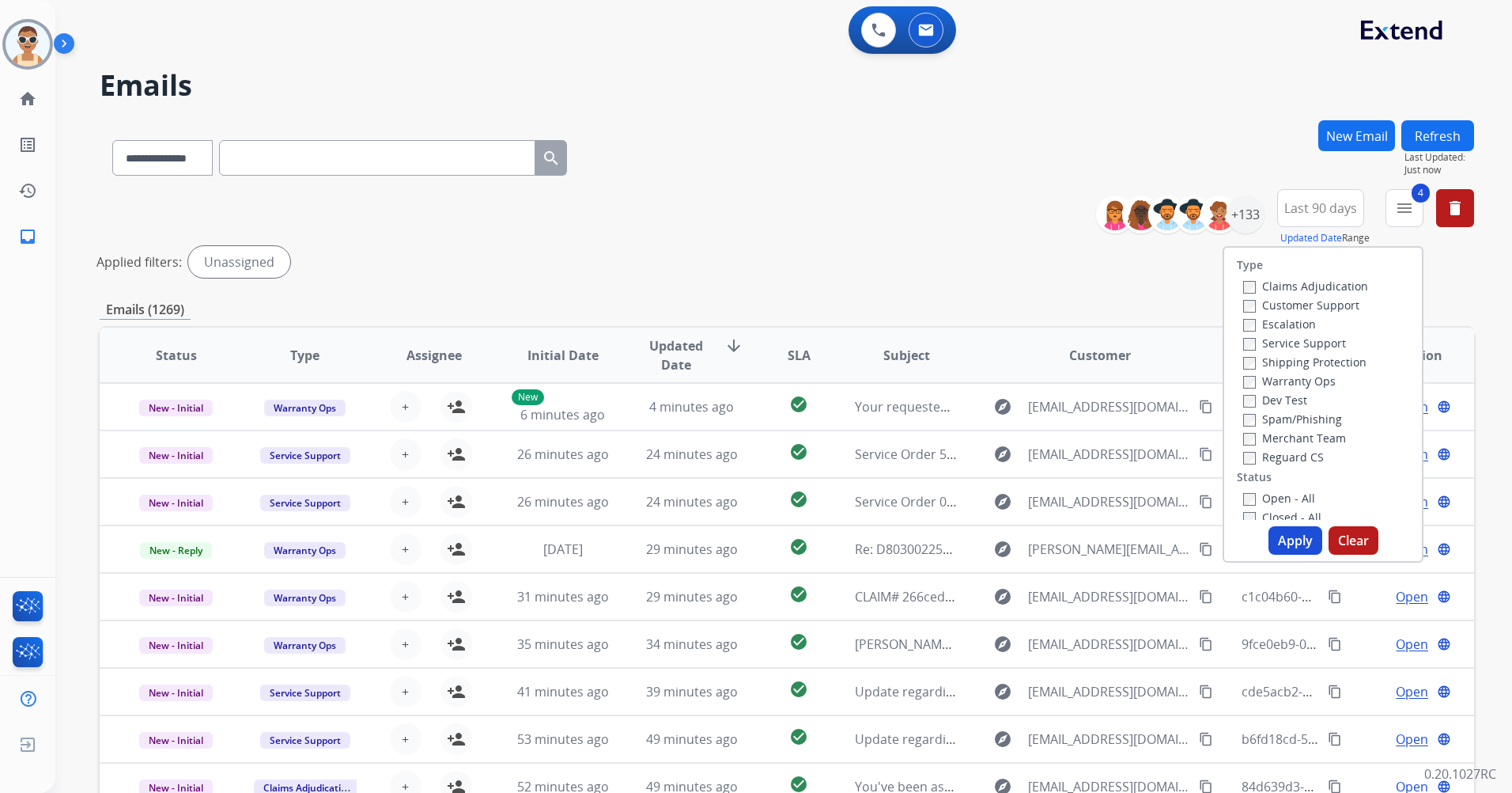
click at [1290, 536] on button "Apply" at bounding box center [1296, 540] width 54 height 29
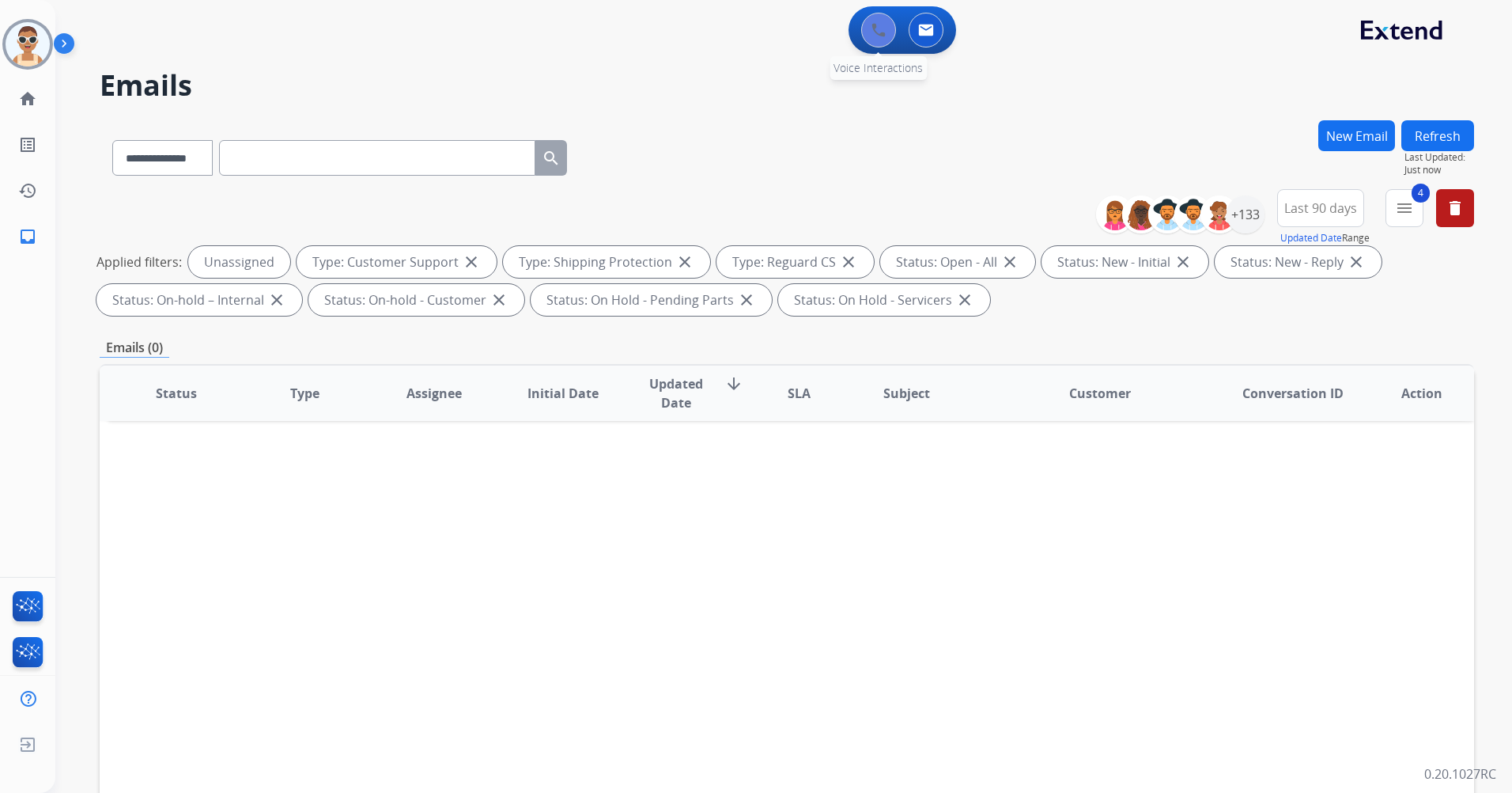
click at [872, 20] on button at bounding box center [878, 30] width 35 height 35
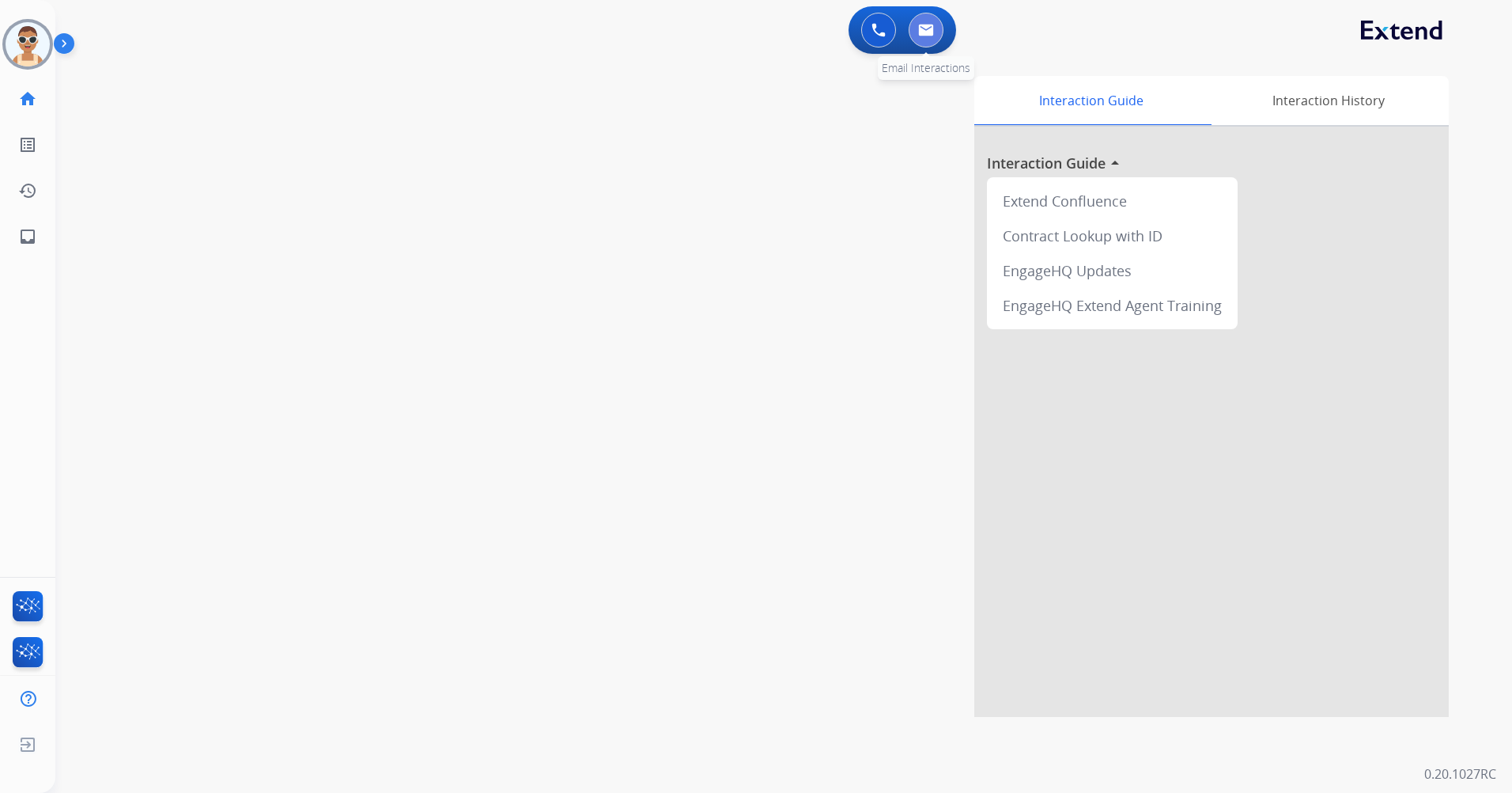
click at [933, 28] on img at bounding box center [926, 30] width 16 height 13
select select "**********"
